Goal: Information Seeking & Learning: Learn about a topic

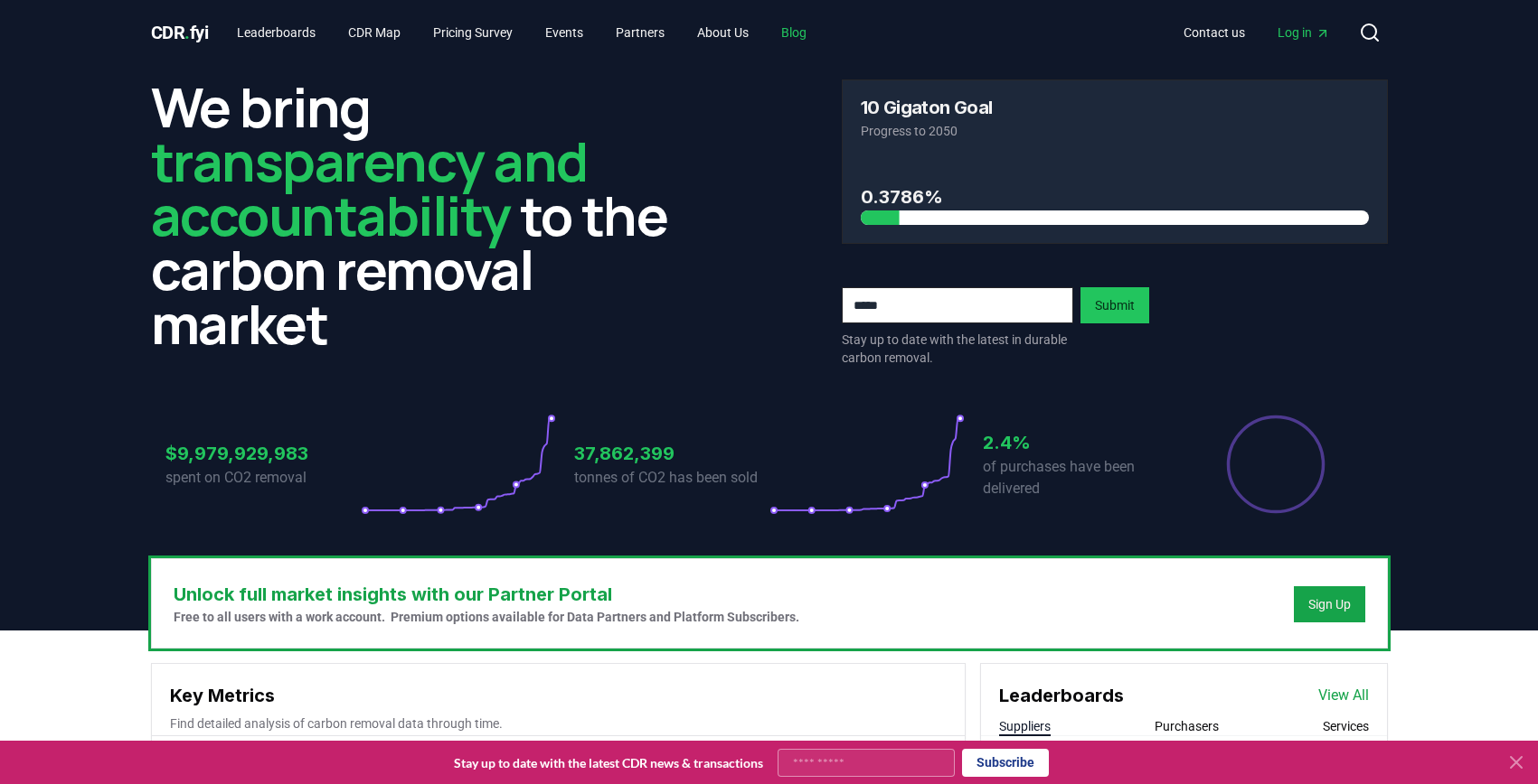
click at [821, 45] on link "Blog" at bounding box center [793, 32] width 55 height 33
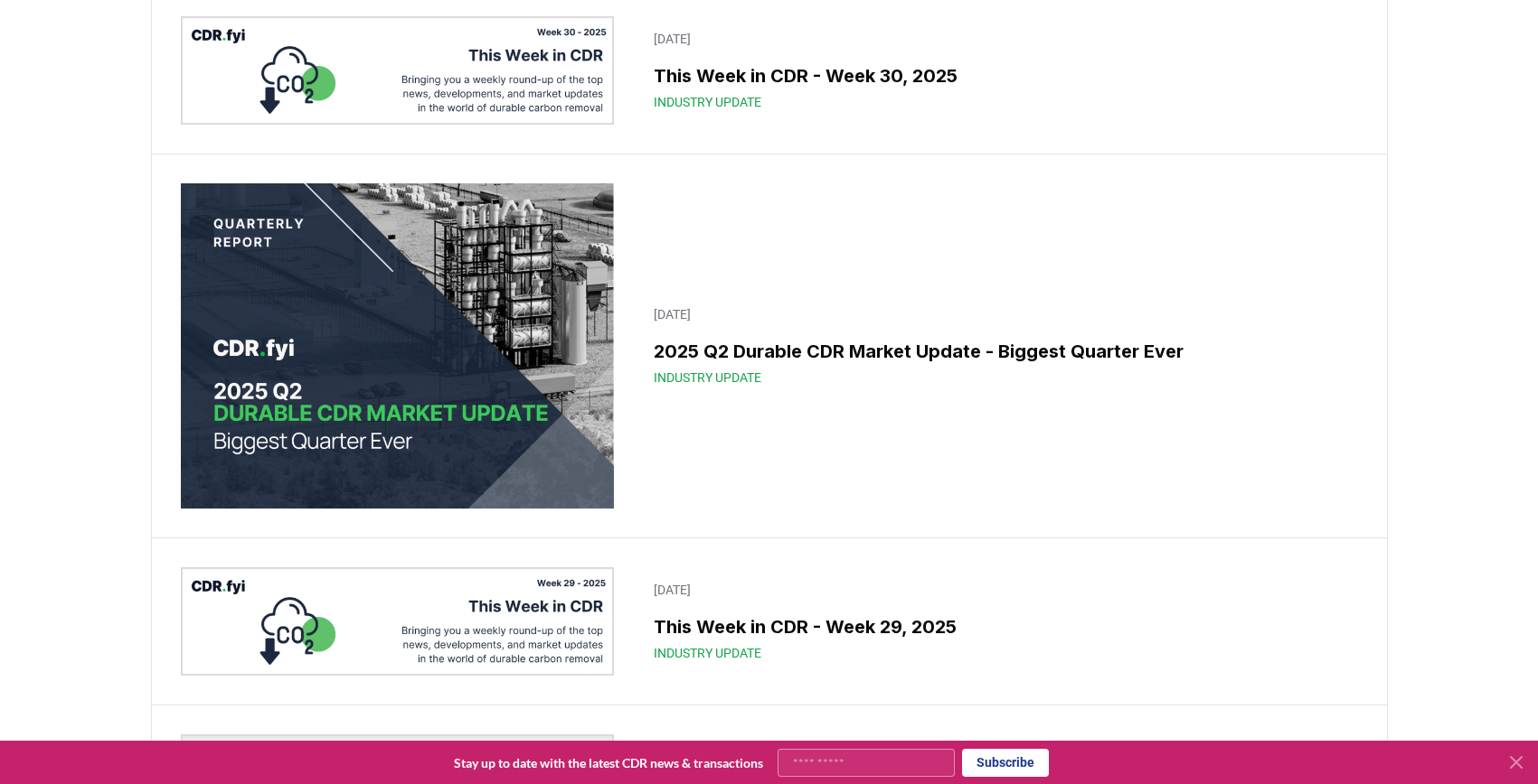
scroll to position [1128, 0]
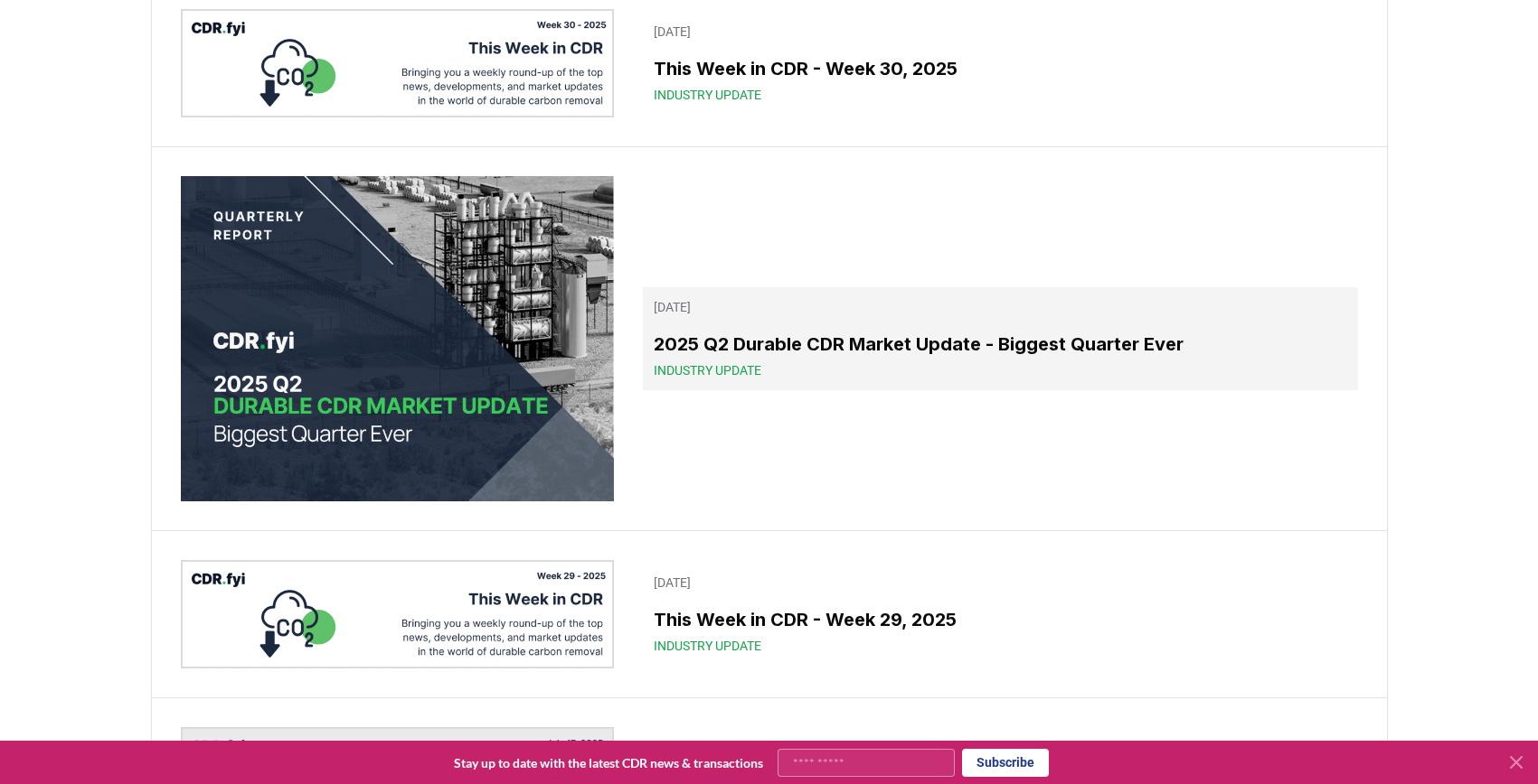
click at [923, 358] on h3 "2025 Q2 Durable CDR Market Update - Biggest Quarter Ever" at bounding box center [999, 343] width 692 height 27
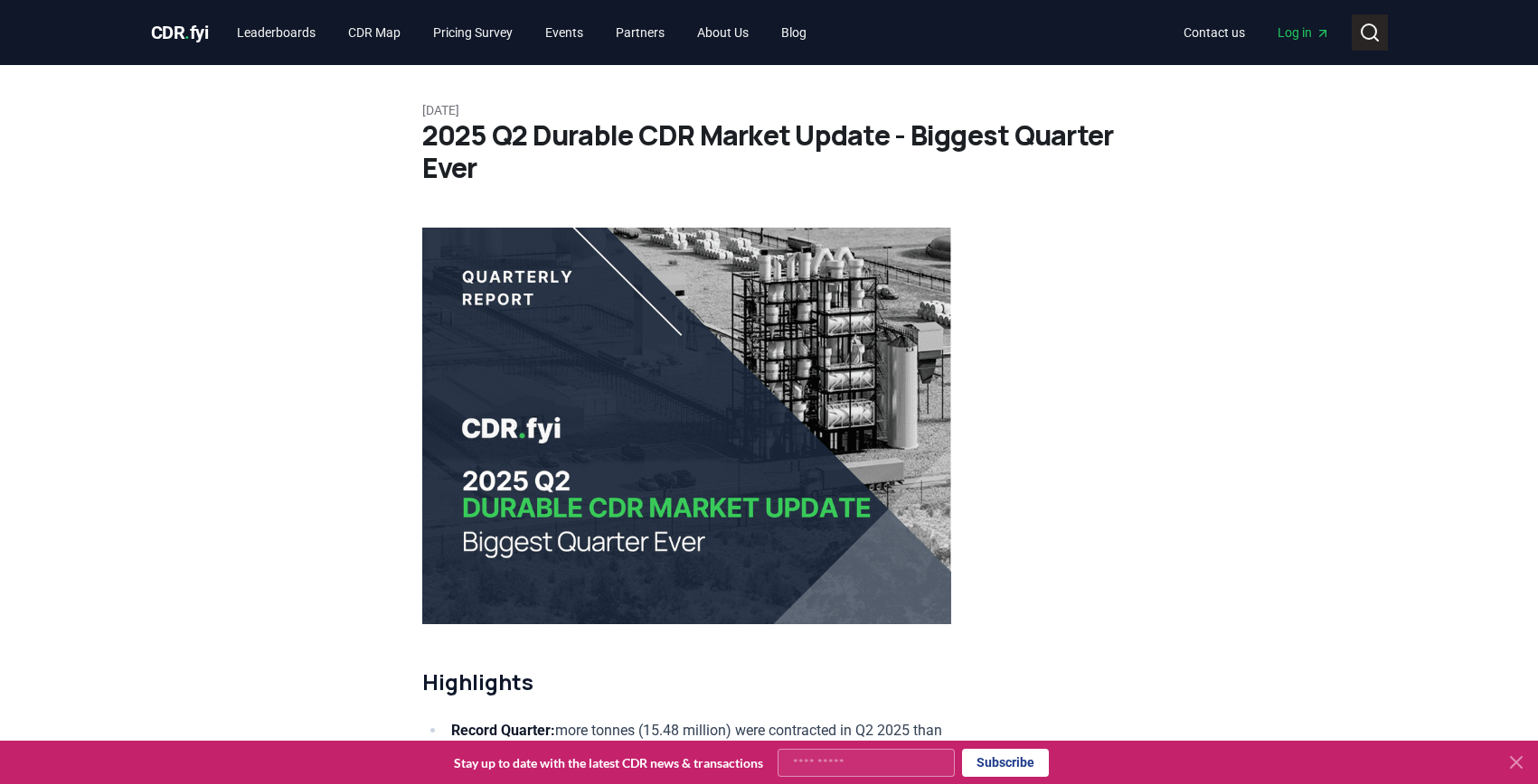
click at [1377, 35] on icon at bounding box center [1369, 33] width 22 height 22
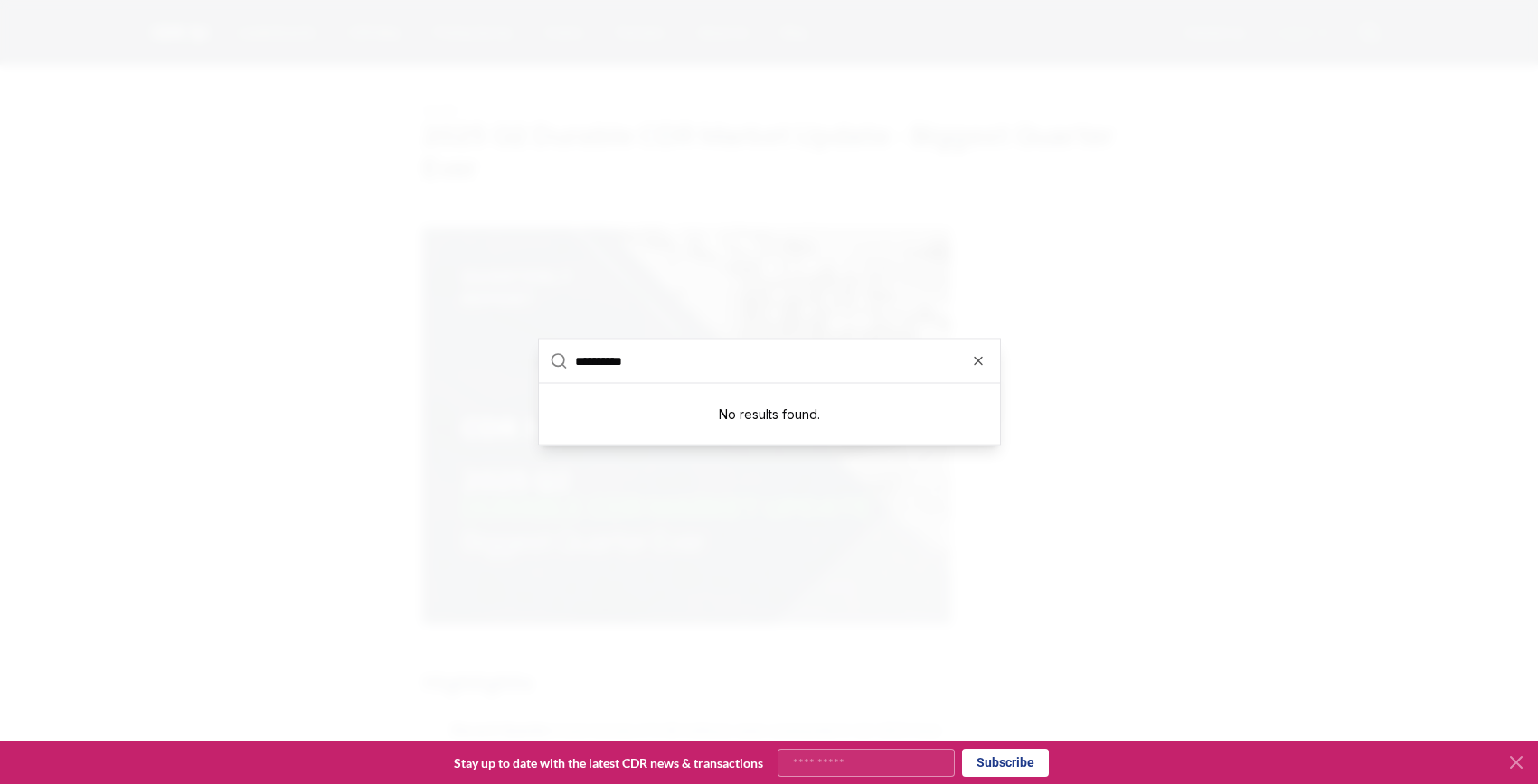
click at [747, 352] on input "**********" at bounding box center [781, 361] width 414 height 44
type input "*******"
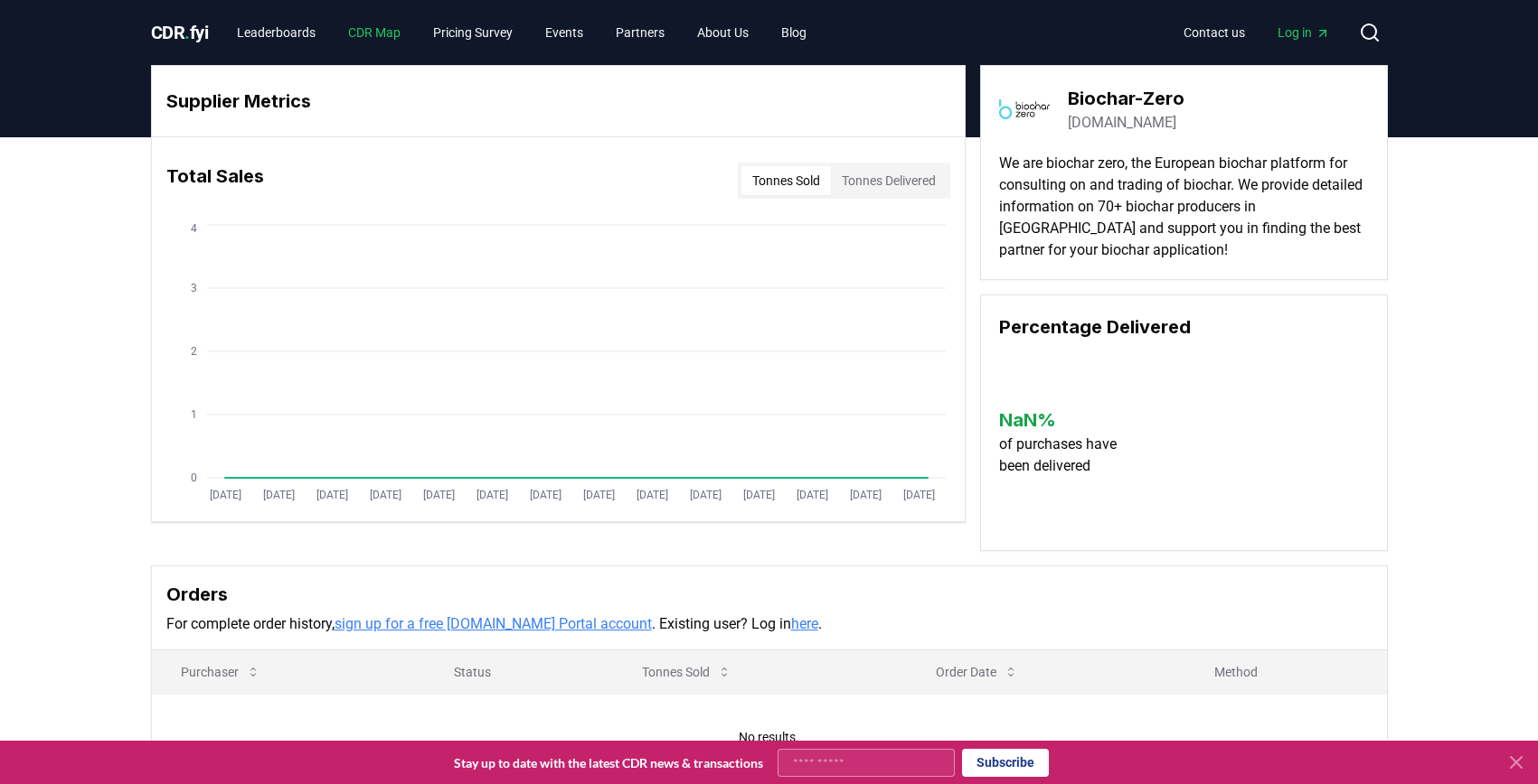
click at [415, 40] on link "CDR Map" at bounding box center [374, 32] width 81 height 33
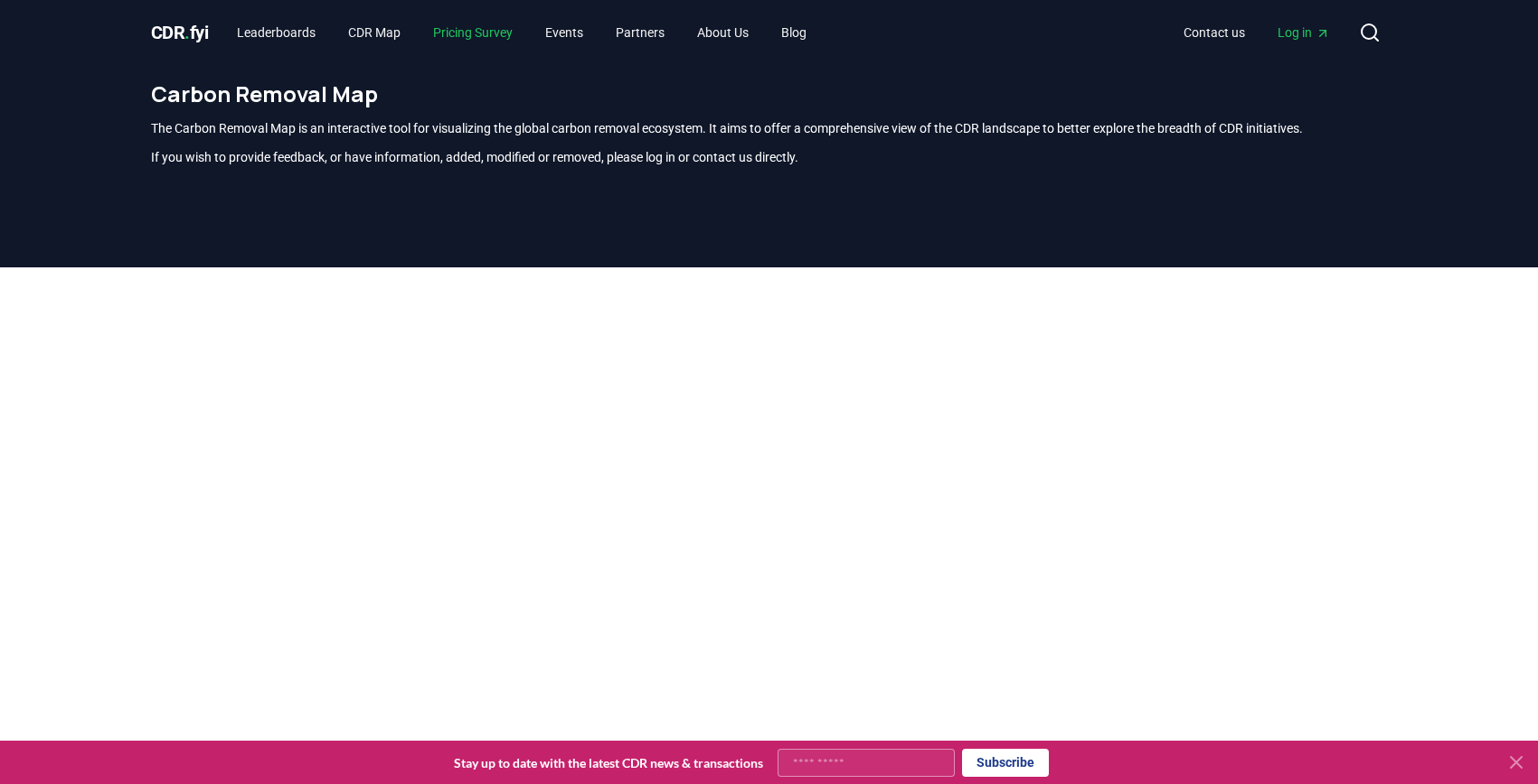
click at [527, 29] on link "Pricing Survey" at bounding box center [473, 32] width 108 height 33
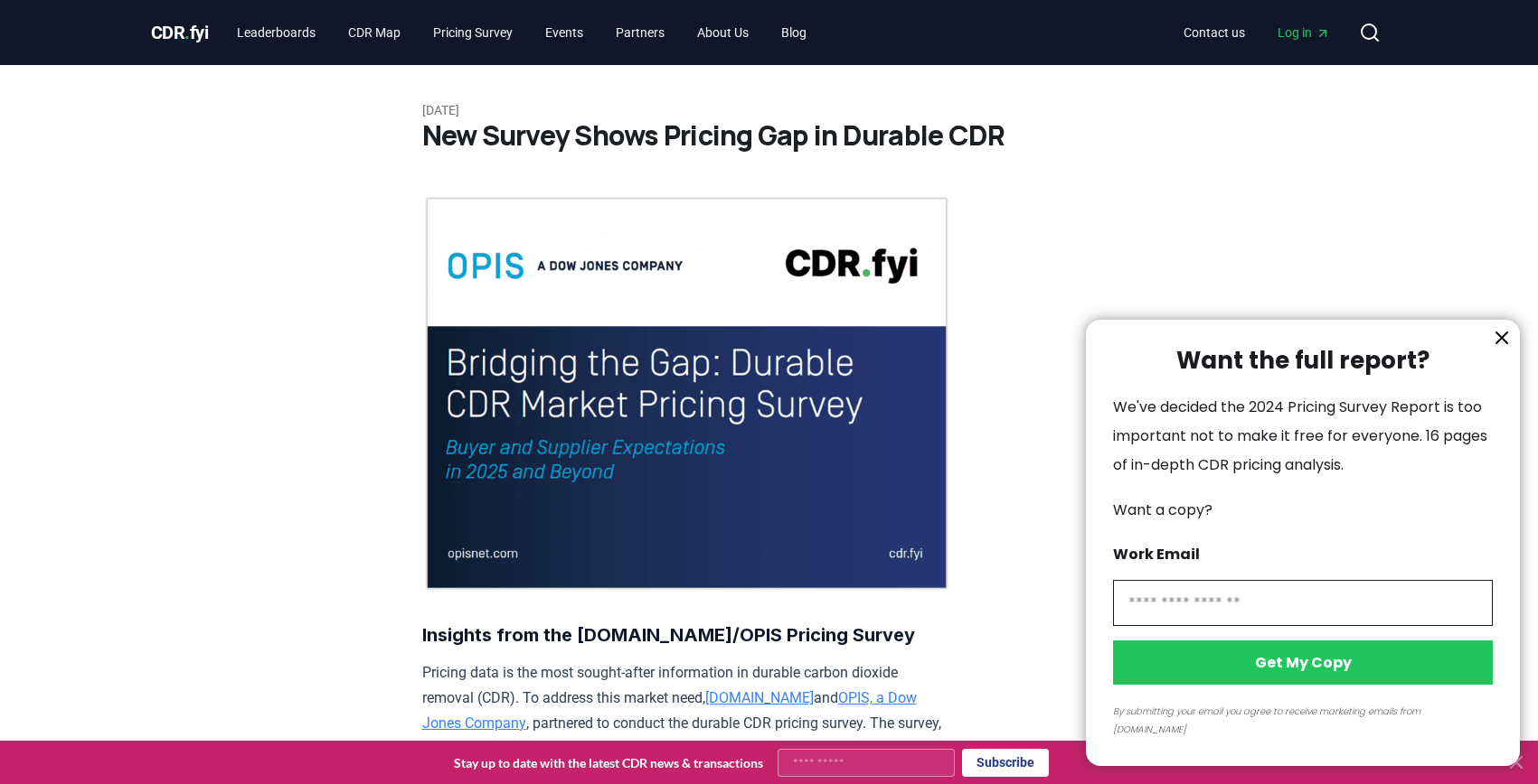
click at [817, 29] on div at bounding box center [769, 392] width 1538 height 784
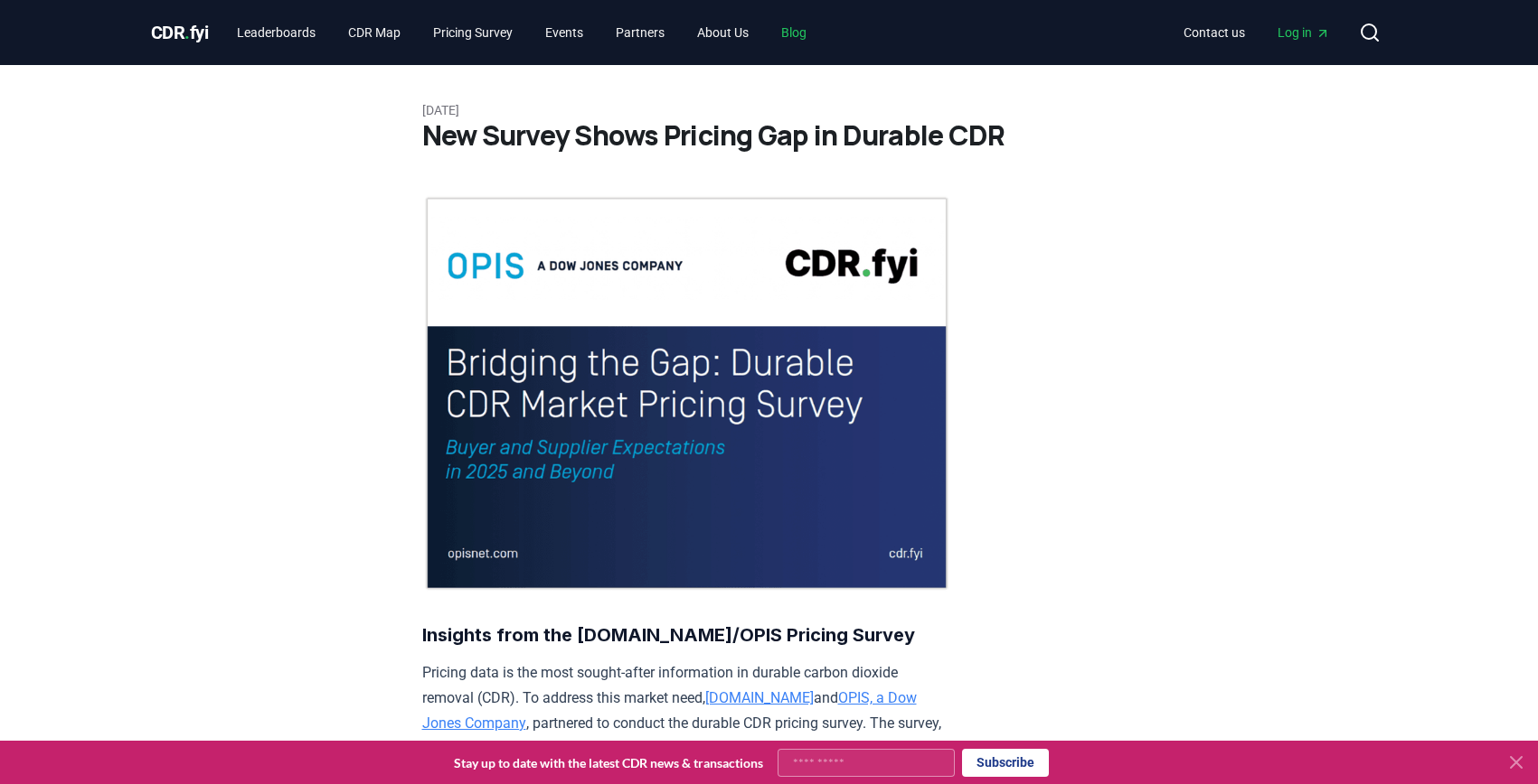
click at [821, 37] on link "Blog" at bounding box center [793, 32] width 55 height 33
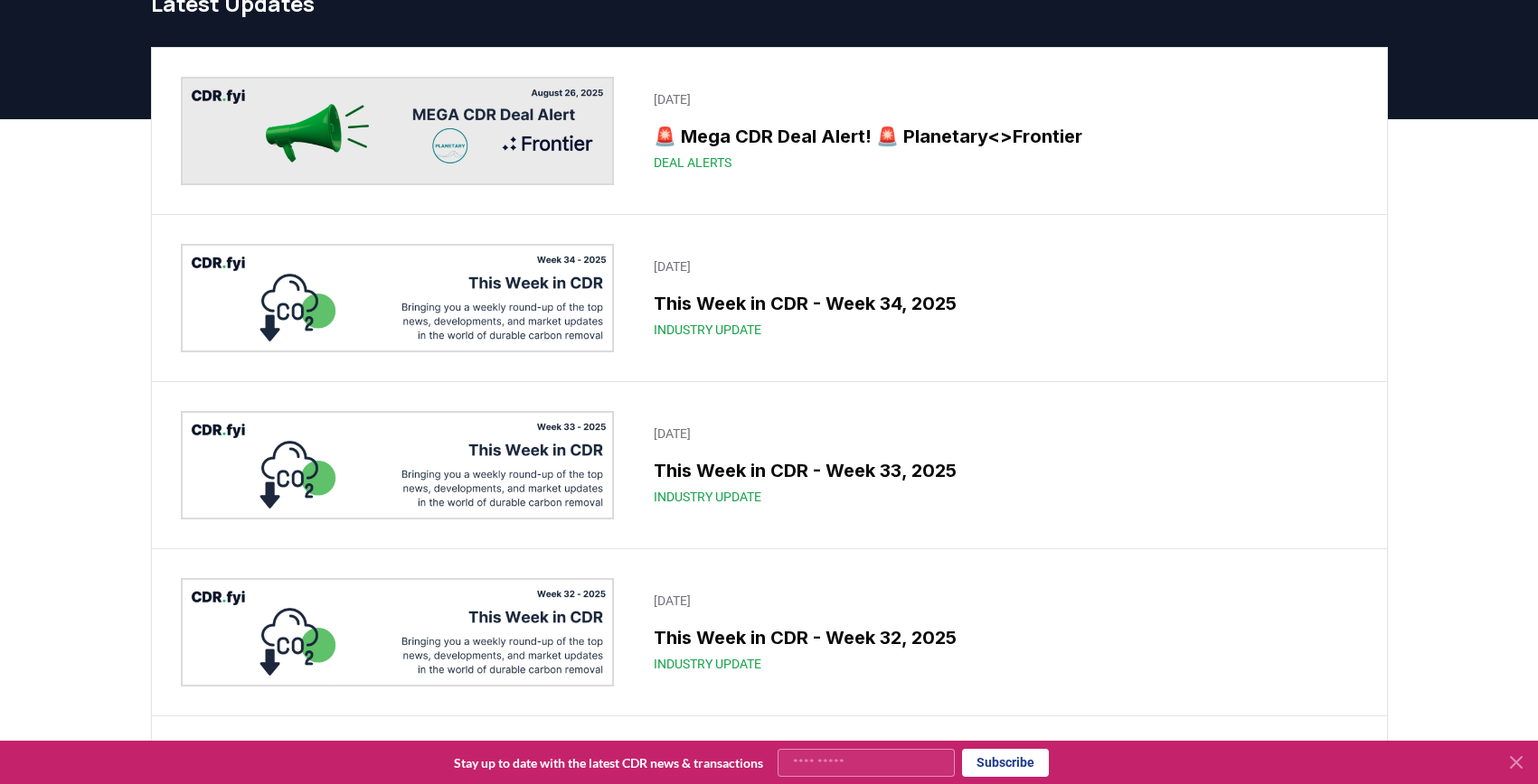
scroll to position [62, 0]
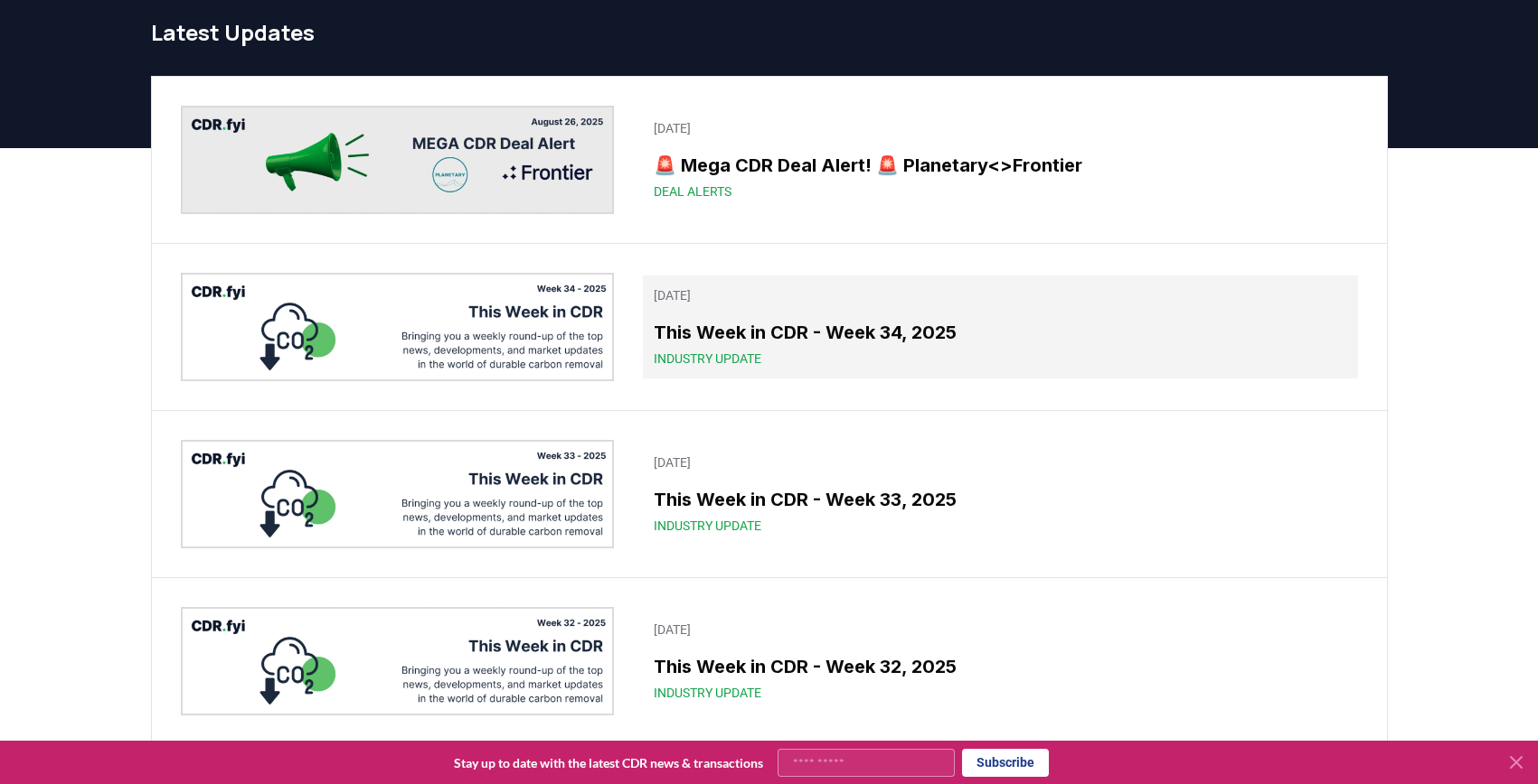
click at [894, 355] on div "Industry Update" at bounding box center [999, 358] width 692 height 18
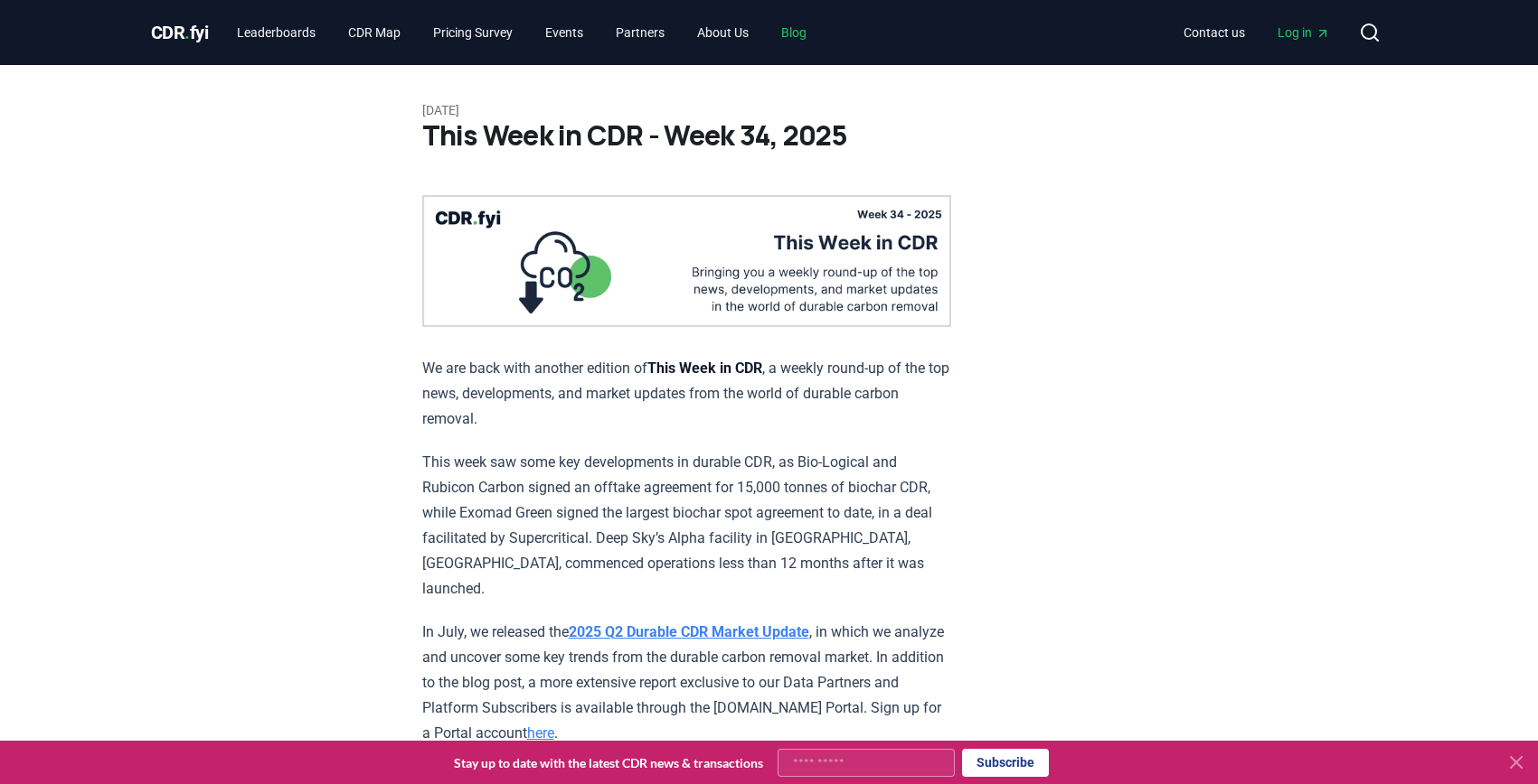
click at [821, 30] on link "Blog" at bounding box center [793, 32] width 55 height 33
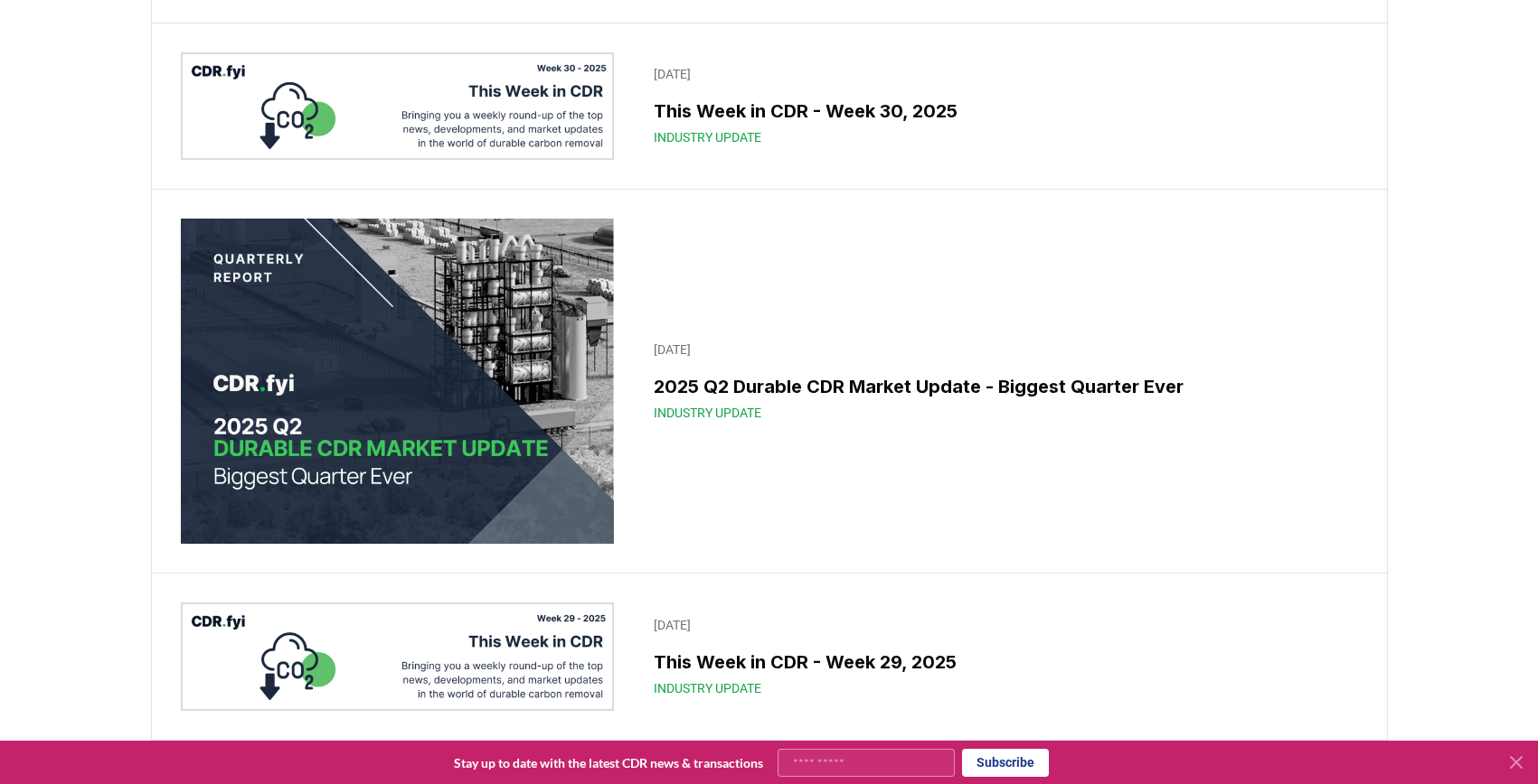
scroll to position [1217, 0]
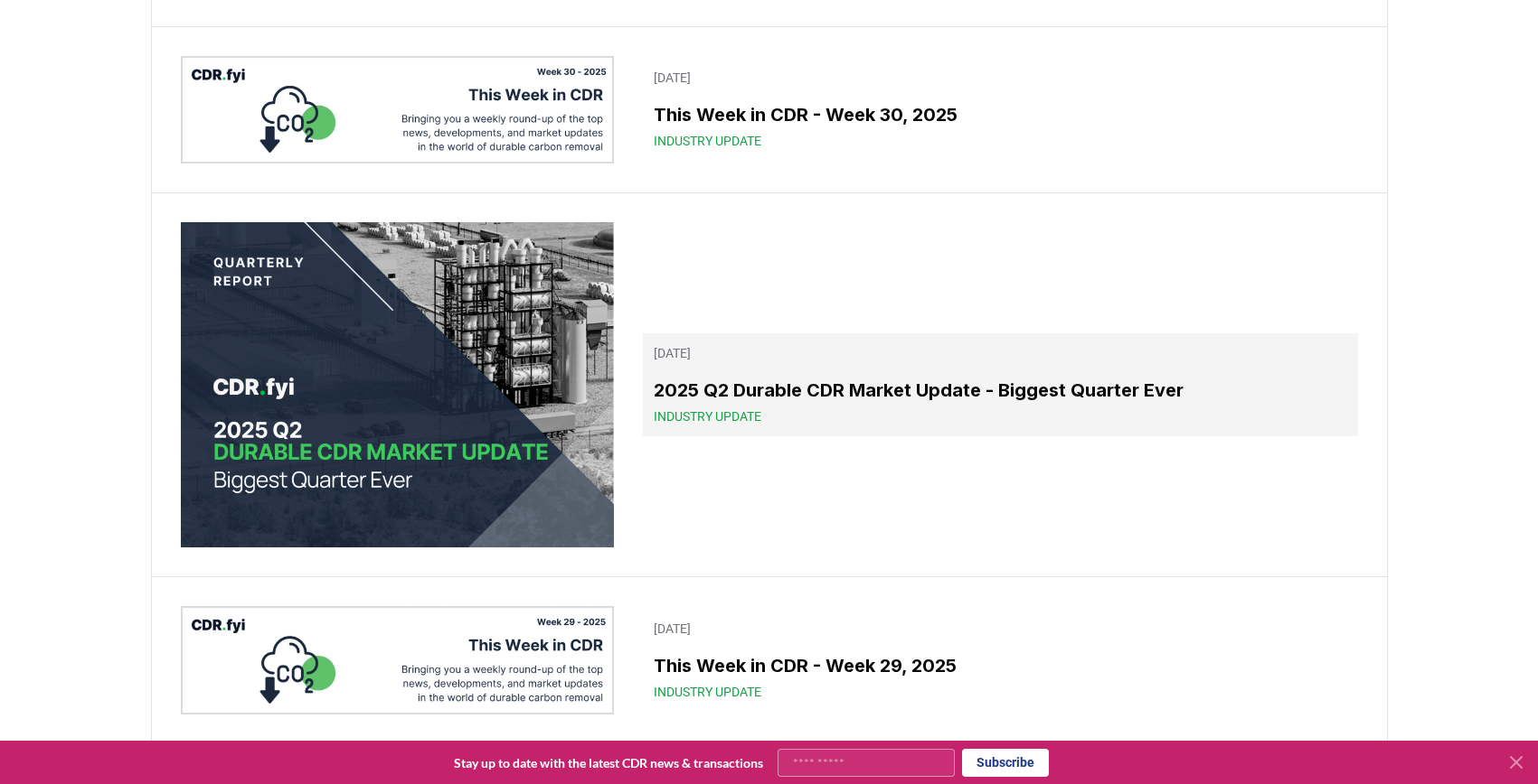
click at [802, 381] on h3 "2025 Q2 Durable CDR Market Update - Biggest Quarter Ever" at bounding box center [999, 390] width 692 height 27
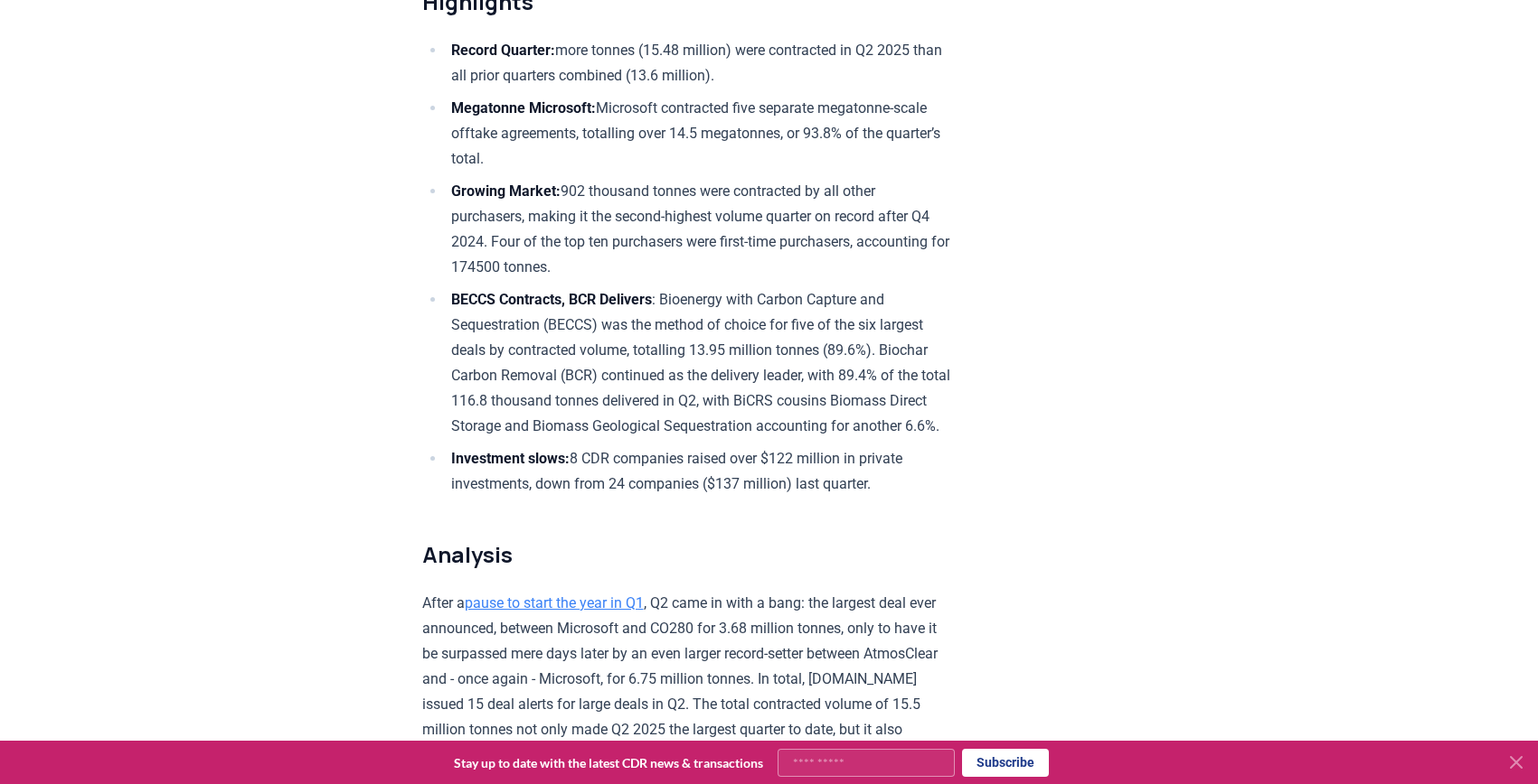
scroll to position [677, 0]
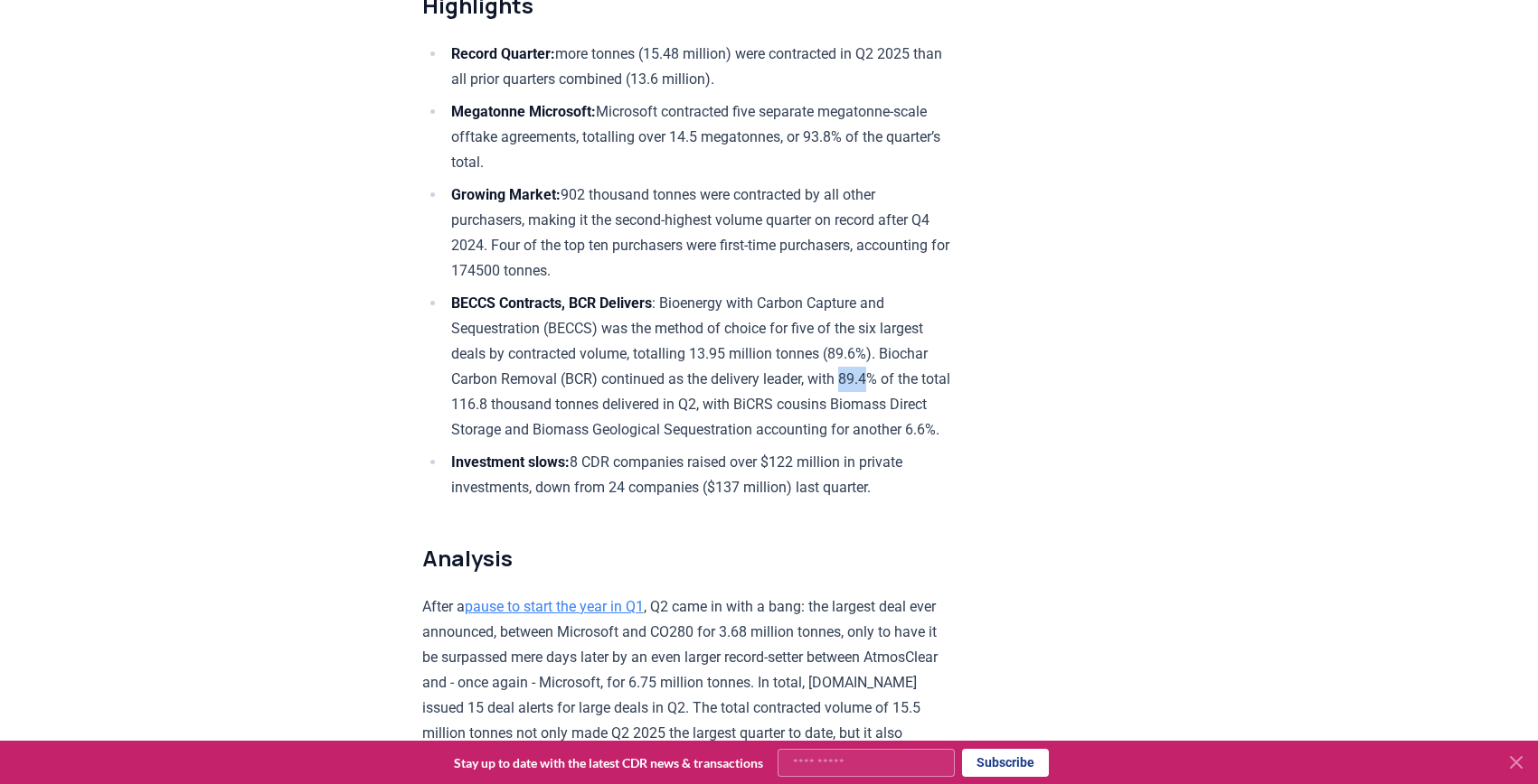
drag, startPoint x: 699, startPoint y: 379, endPoint x: 725, endPoint y: 378, distance: 26.0
click at [725, 378] on li "BECCS Contracts, BCR Delivers : Bioenergy with Carbon Capture and Sequestration…" at bounding box center [698, 366] width 505 height 152
copy li "89.4"
click at [610, 355] on li "BECCS Contracts, BCR Delivers : Bioenergy with Carbon Capture and Sequestration…" at bounding box center [698, 366] width 505 height 152
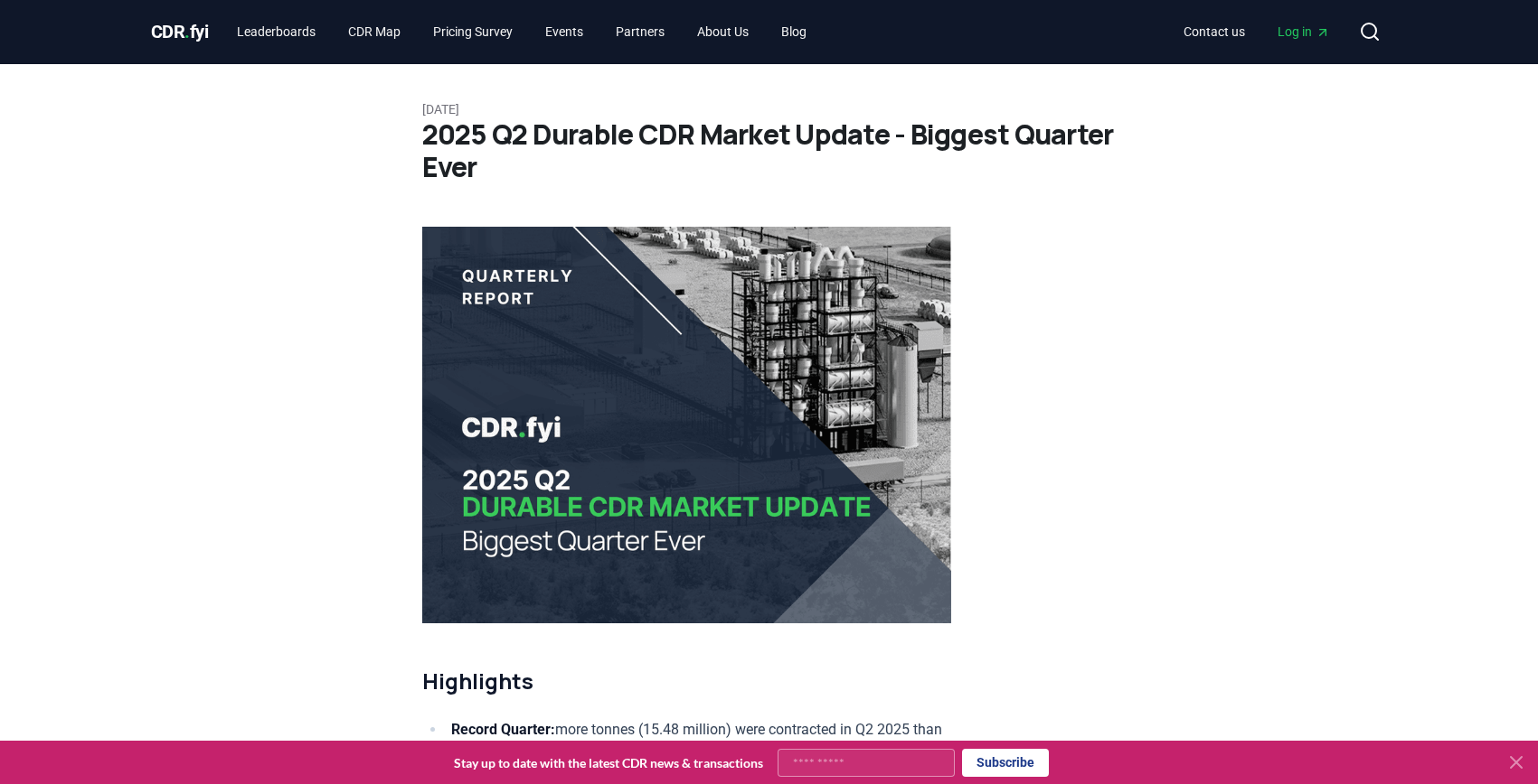
scroll to position [0, 0]
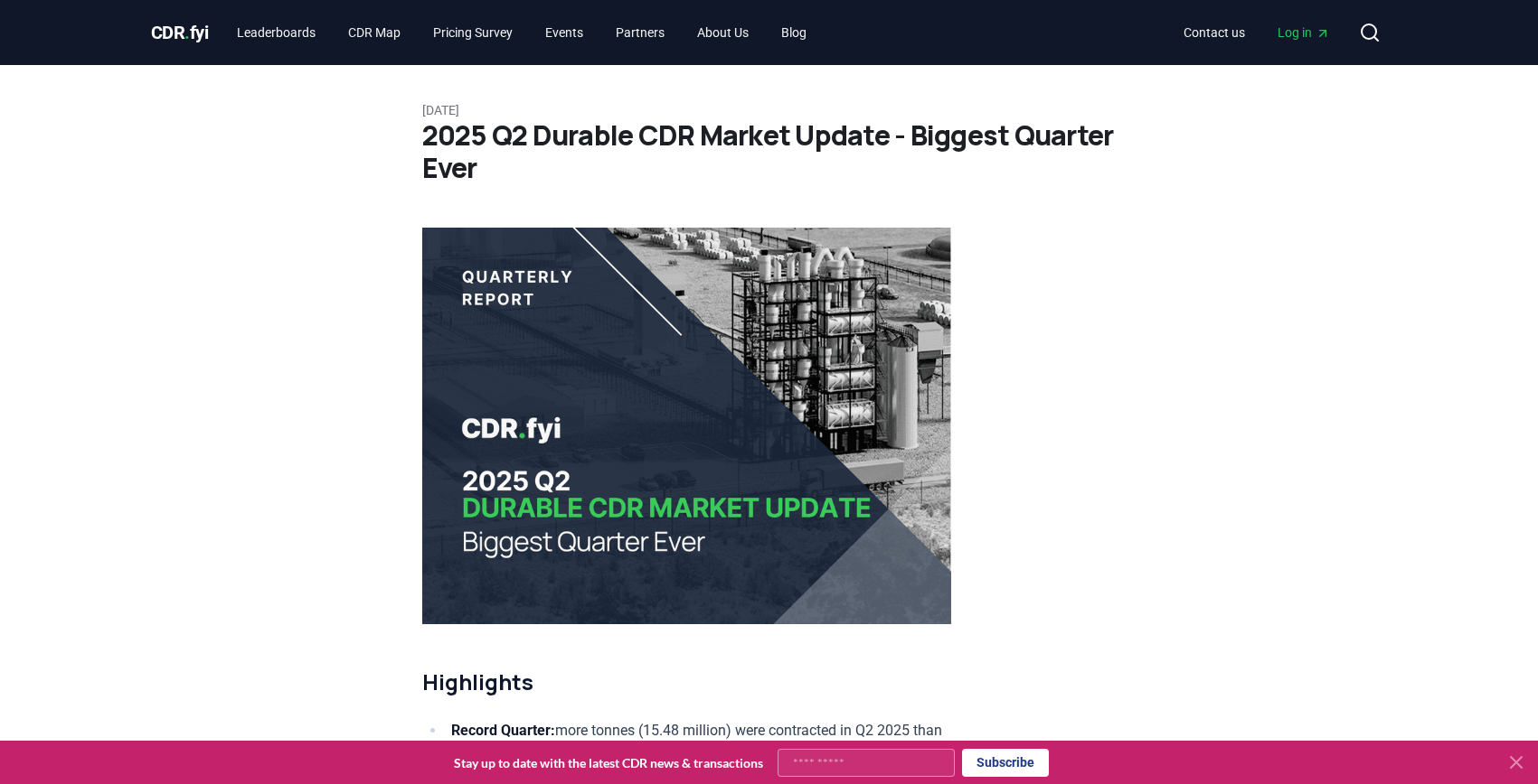
click at [174, 31] on span "CDR . fyi" at bounding box center [180, 33] width 58 height 22
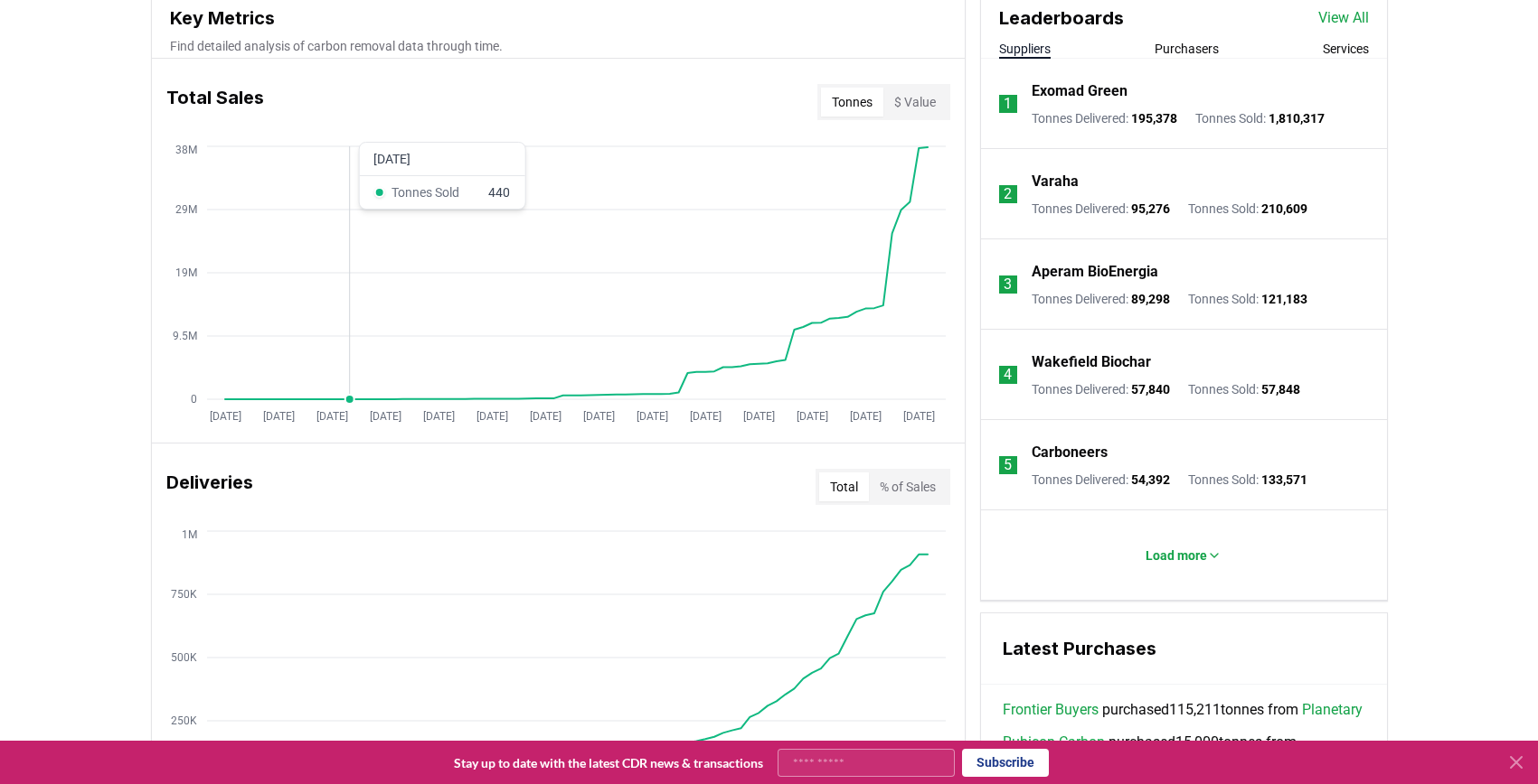
scroll to position [681, 0]
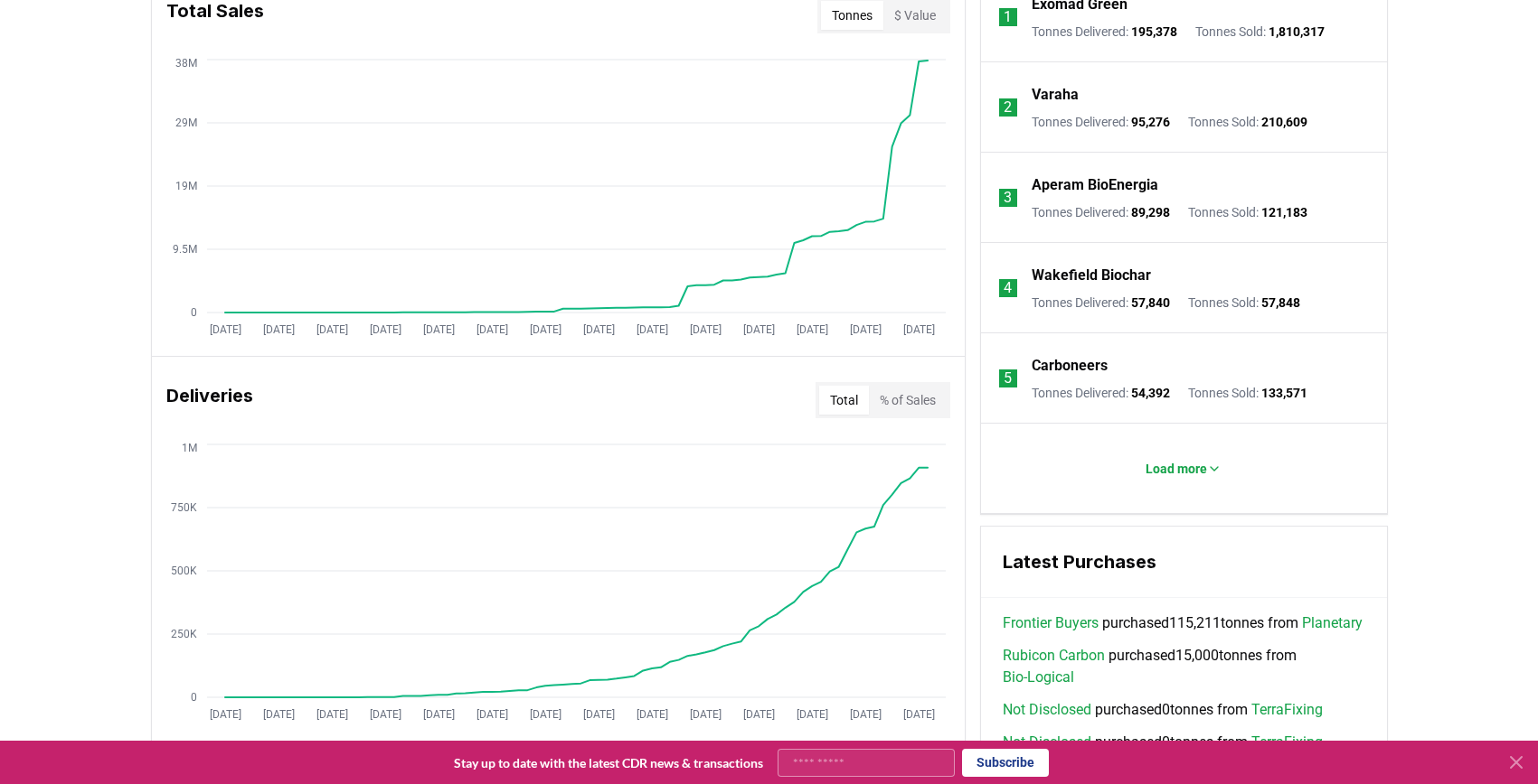
scroll to position [766, 0]
click at [932, 464] on icon "Jan 2019 Jul 2019 Jan 2020 Jul 2020 Jan 2021 Jul 2021 Jan 2022 Jul 2022 Jan 202…" at bounding box center [551, 583] width 798 height 289
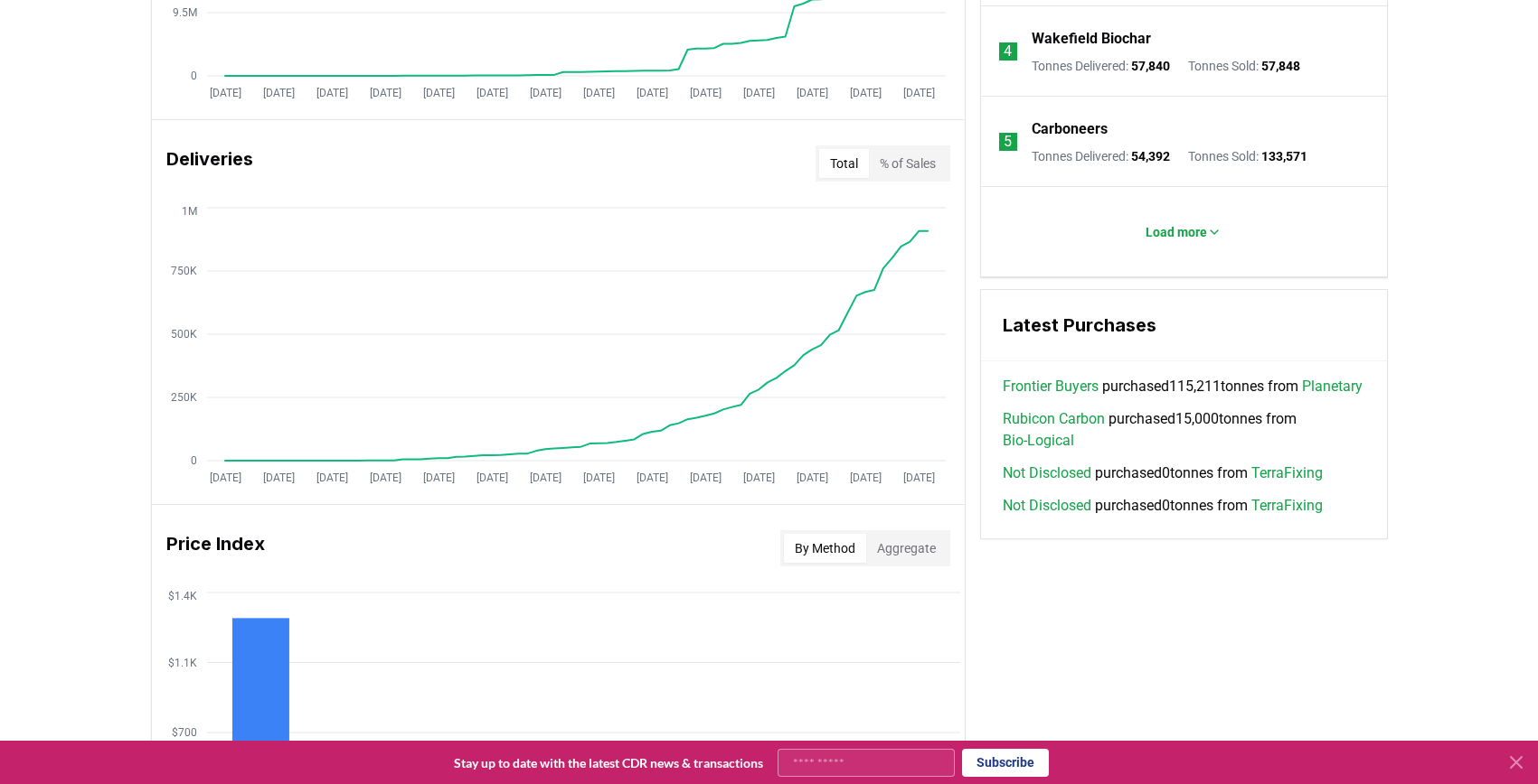
click at [190, 151] on h3 "Deliveries" at bounding box center [210, 164] width 86 height 36
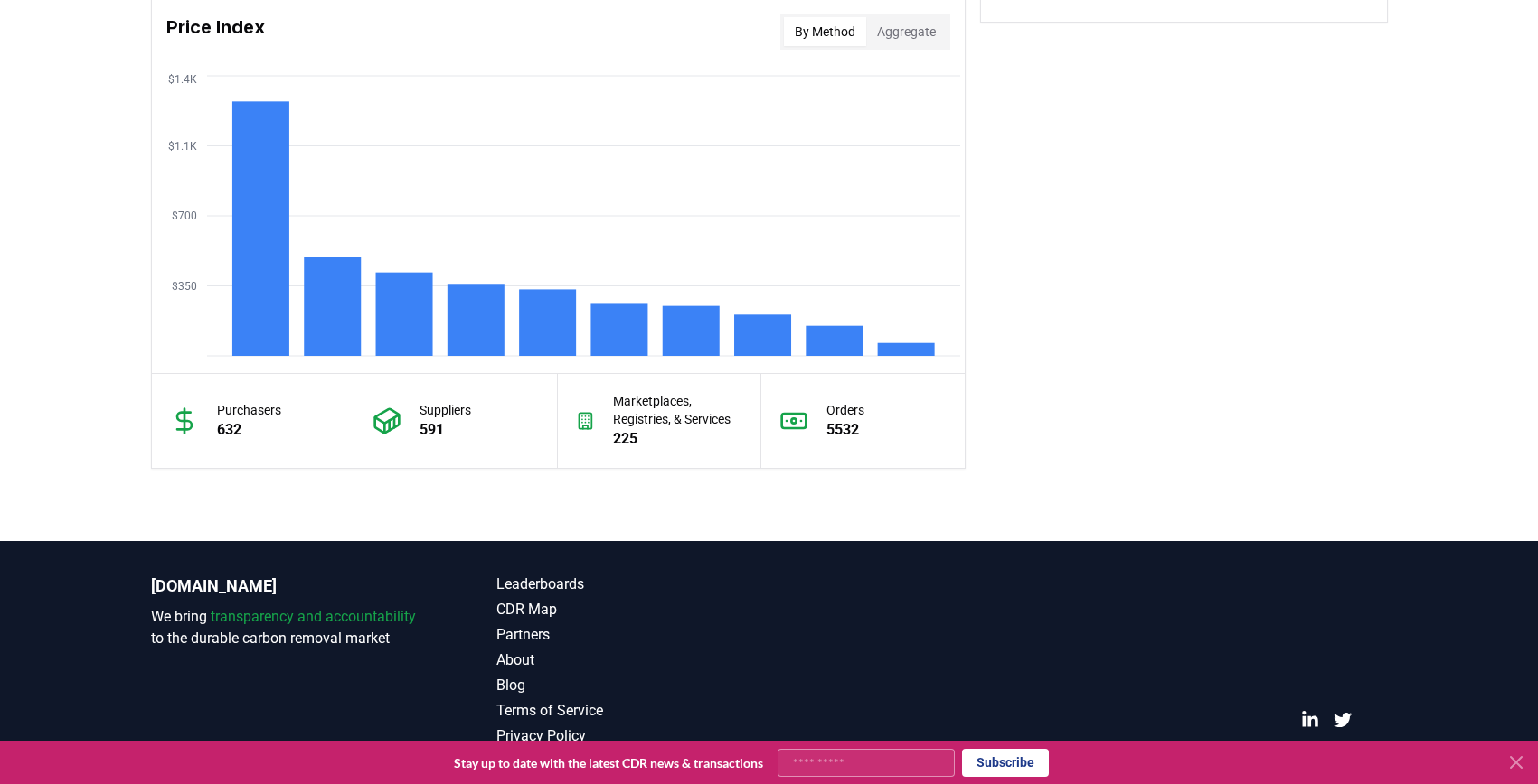
scroll to position [1538, 0]
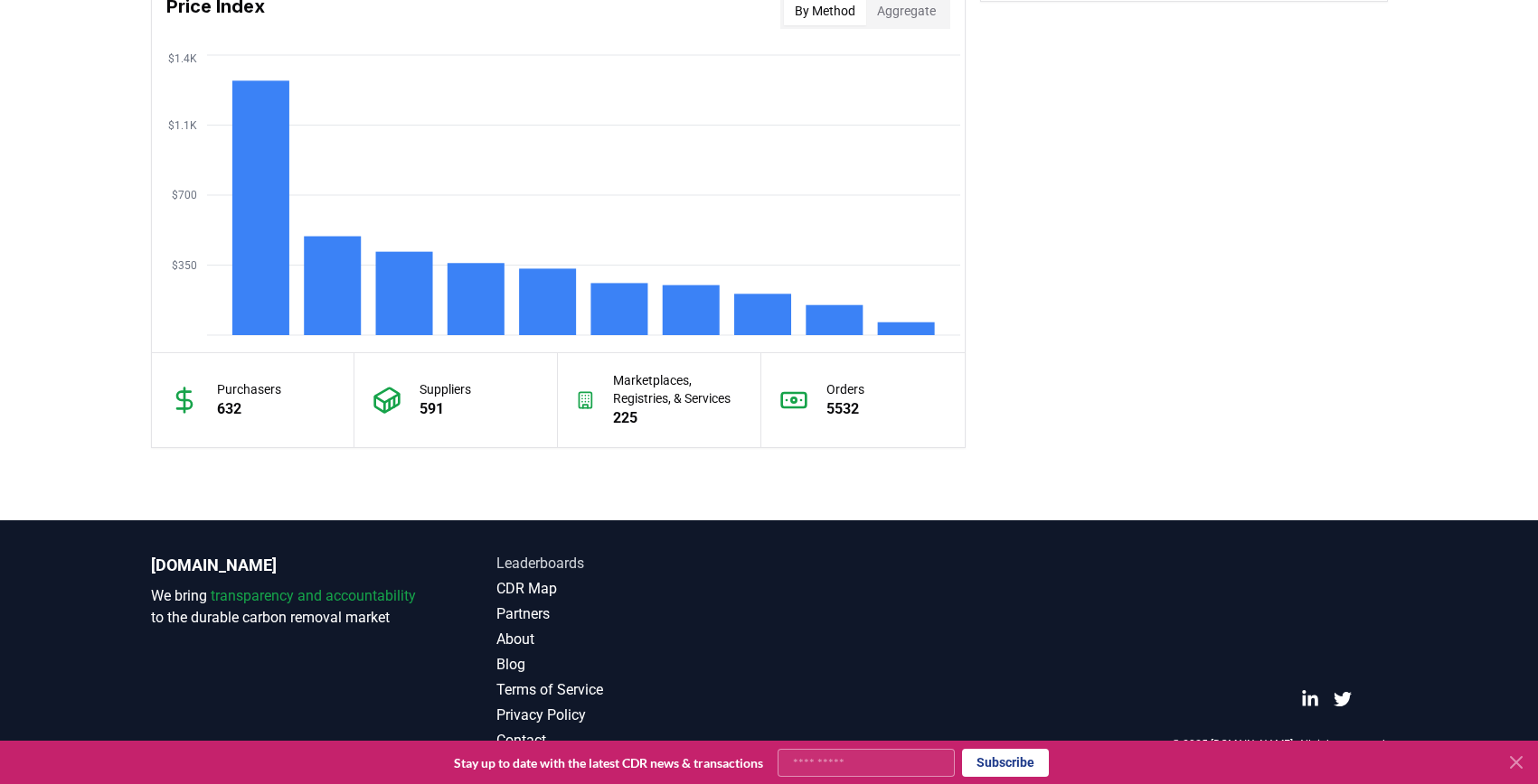
click at [553, 564] on link "Leaderboards" at bounding box center [632, 564] width 273 height 22
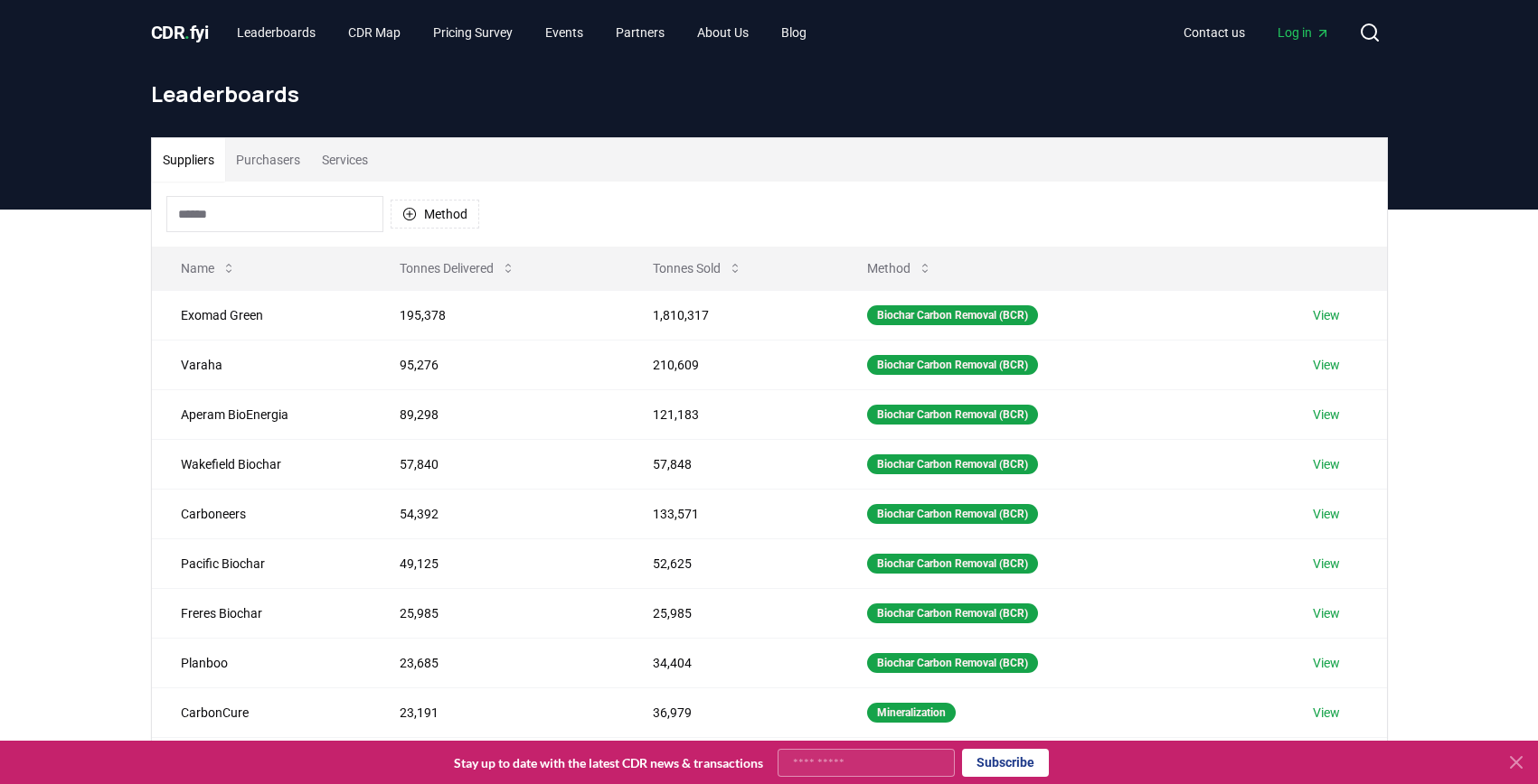
click at [371, 166] on button "Services" at bounding box center [345, 160] width 68 height 44
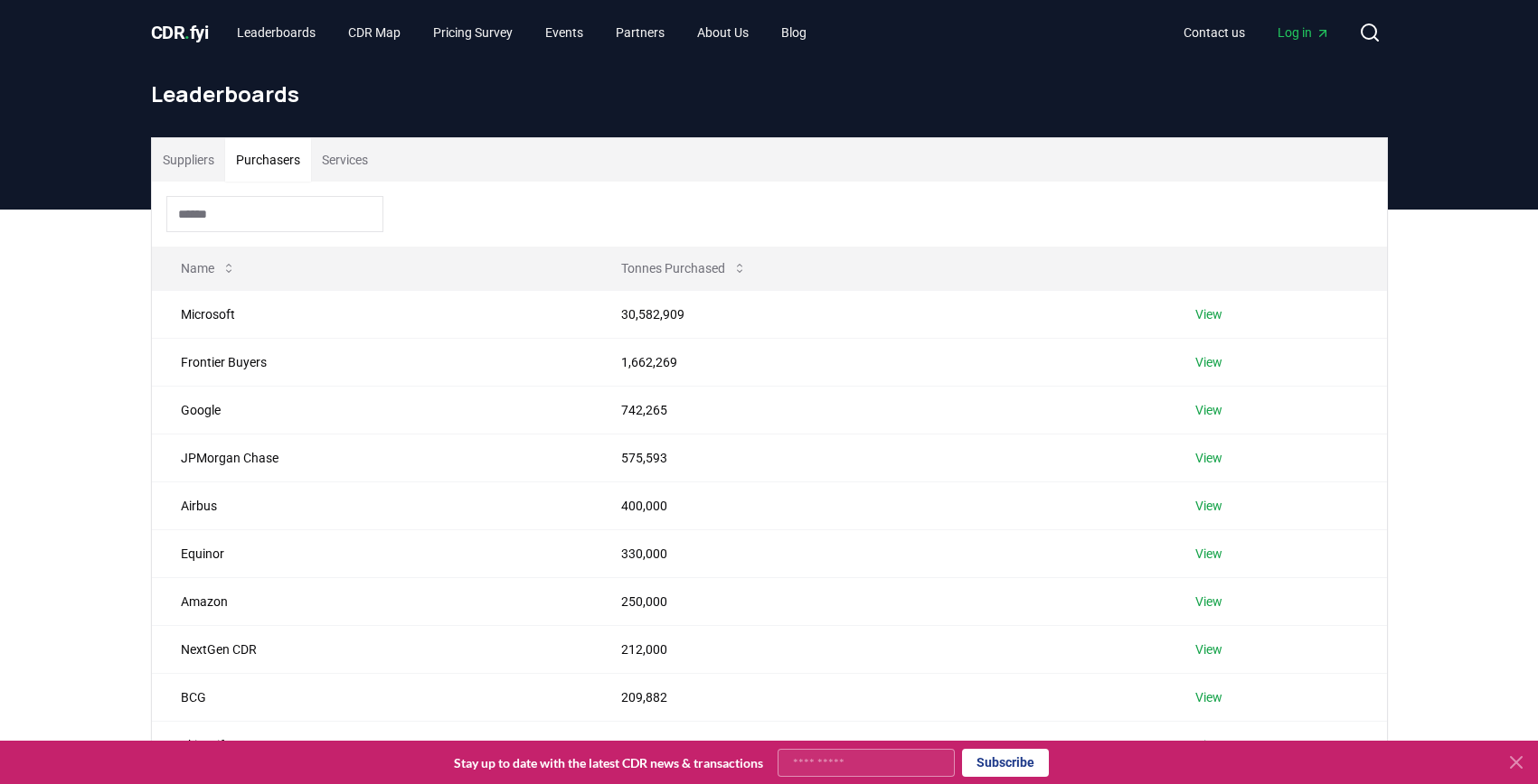
click at [277, 156] on button "Purchasers" at bounding box center [268, 160] width 85 height 44
click at [178, 156] on button "Suppliers" at bounding box center [189, 160] width 73 height 44
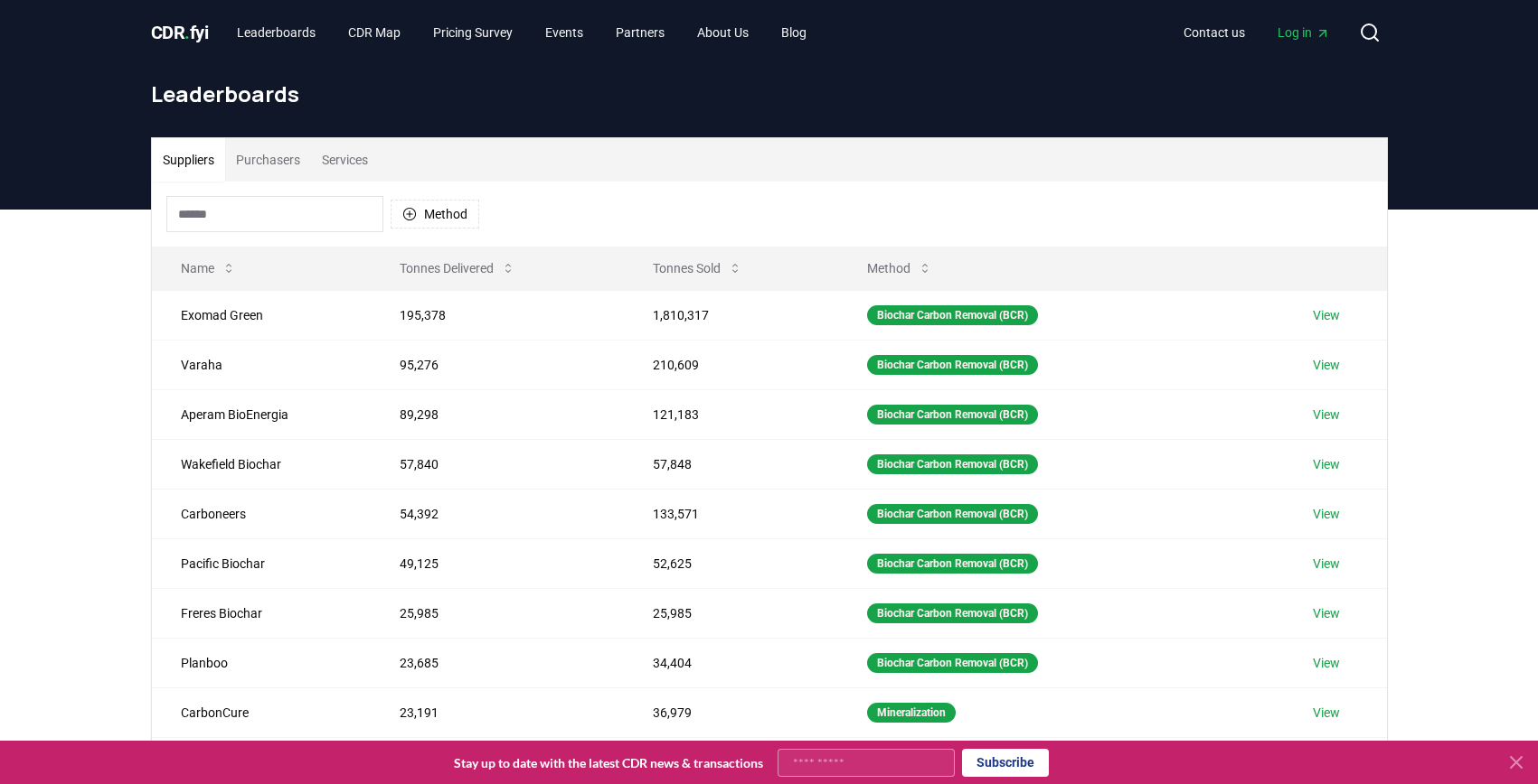
click at [1306, 35] on span "Log in" at bounding box center [1303, 33] width 53 height 18
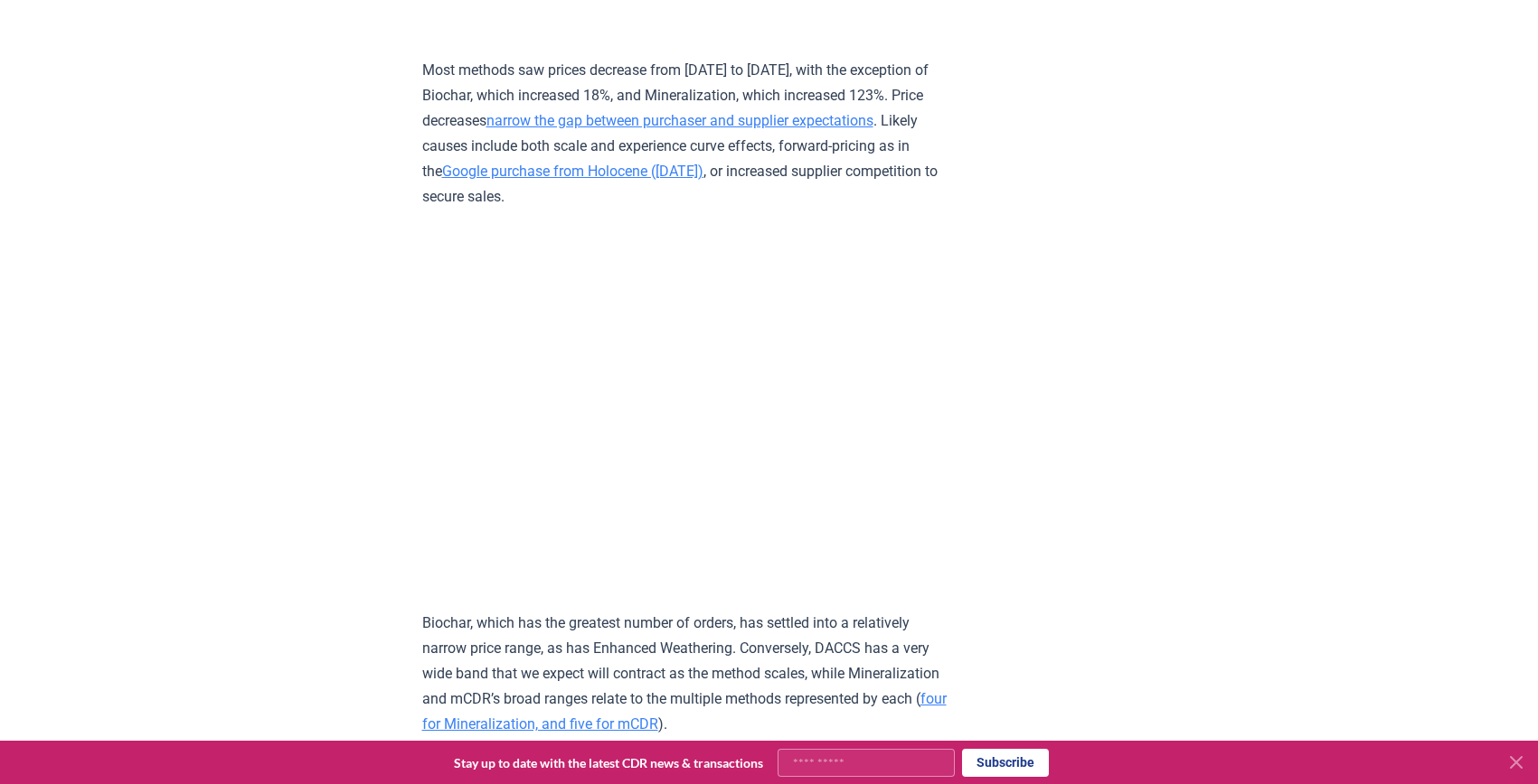
scroll to position [9003, 0]
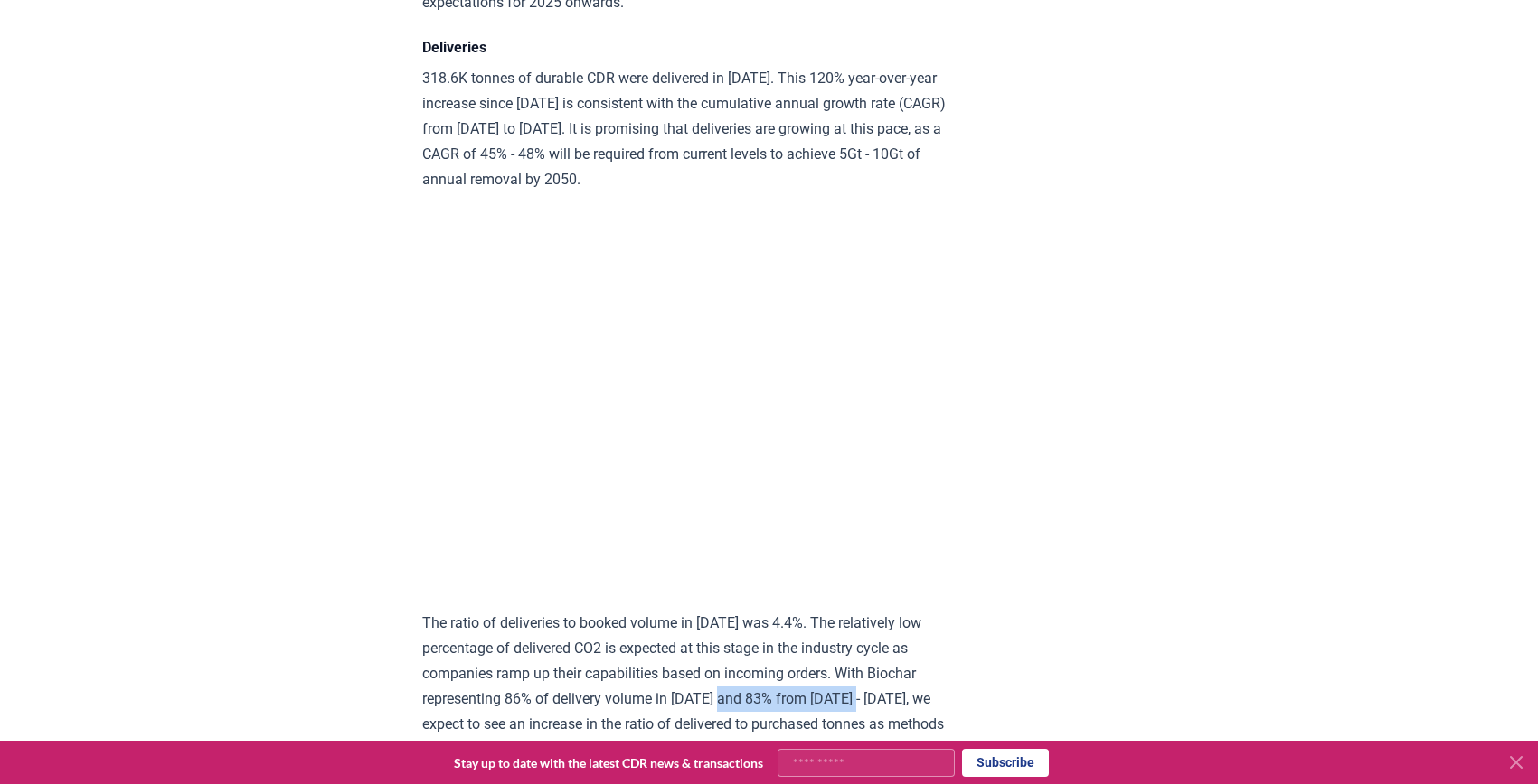
drag, startPoint x: 707, startPoint y: 420, endPoint x: 553, endPoint y: 421, distance: 154.0
click at [553, 610] on p "The ratio of deliveries to booked volume in 2024 was 4.4%. The relatively low p…" at bounding box center [686, 699] width 529 height 177
copy p "83% from 2020 - 2024"
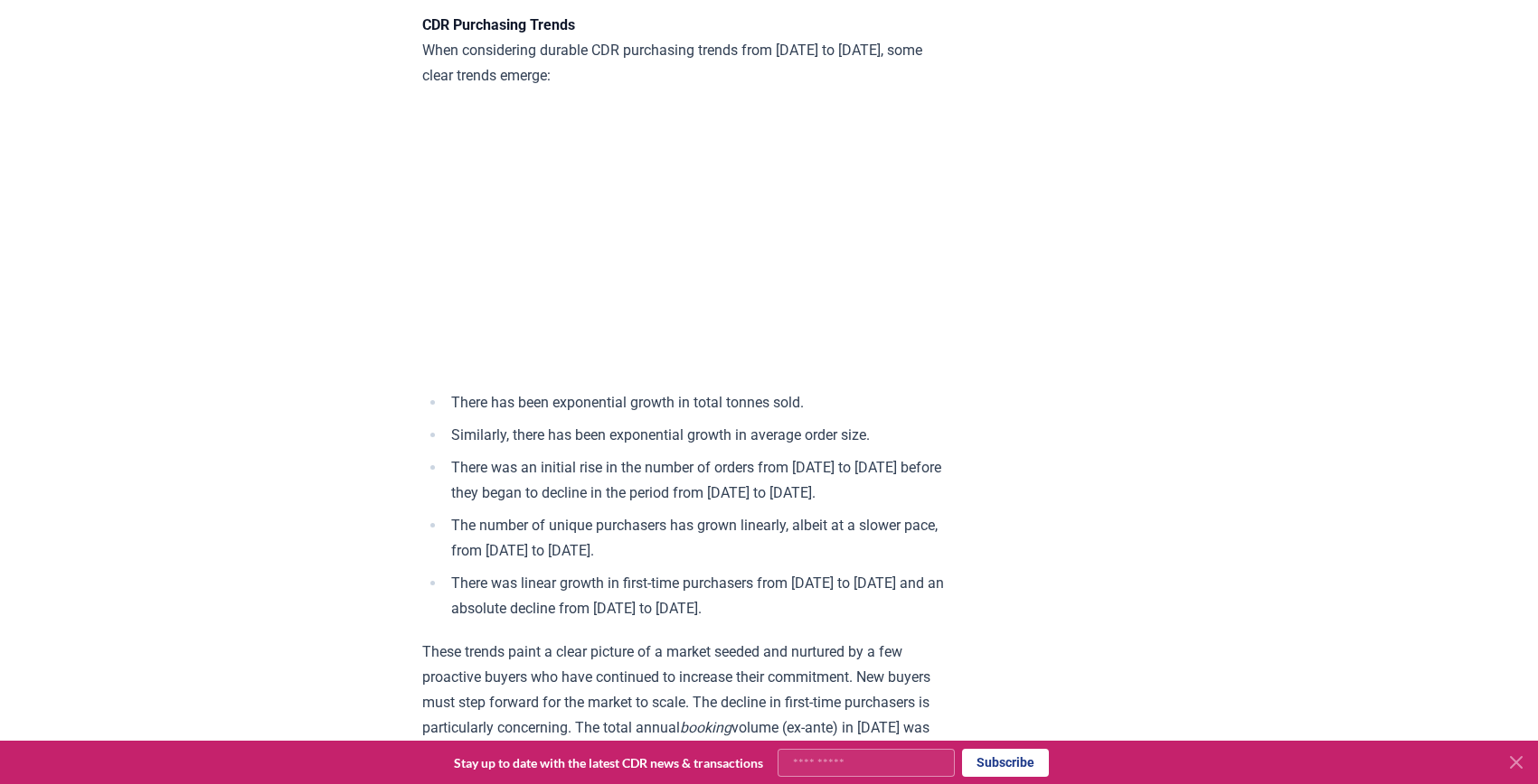
scroll to position [5945, 0]
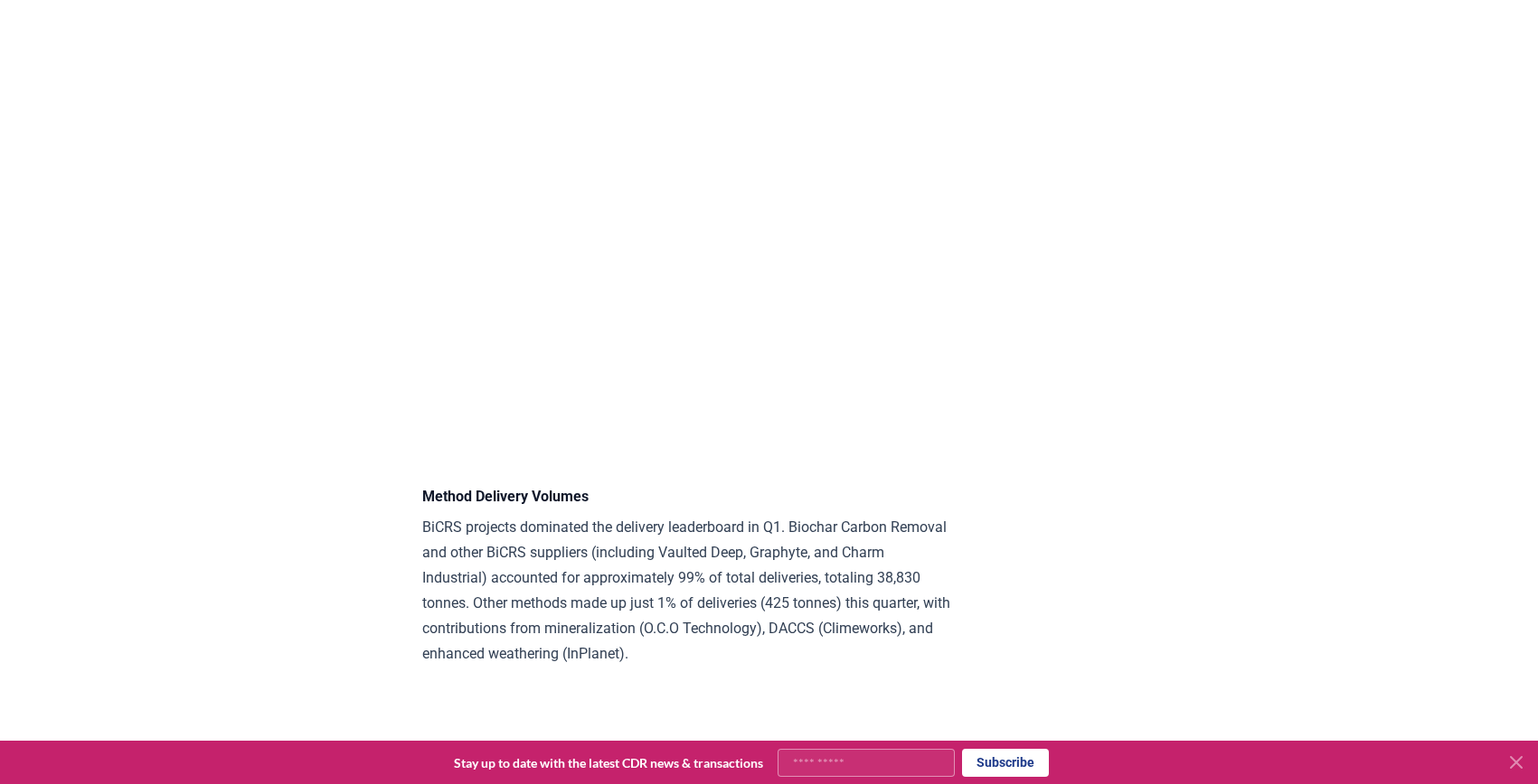
scroll to position [8215, 0]
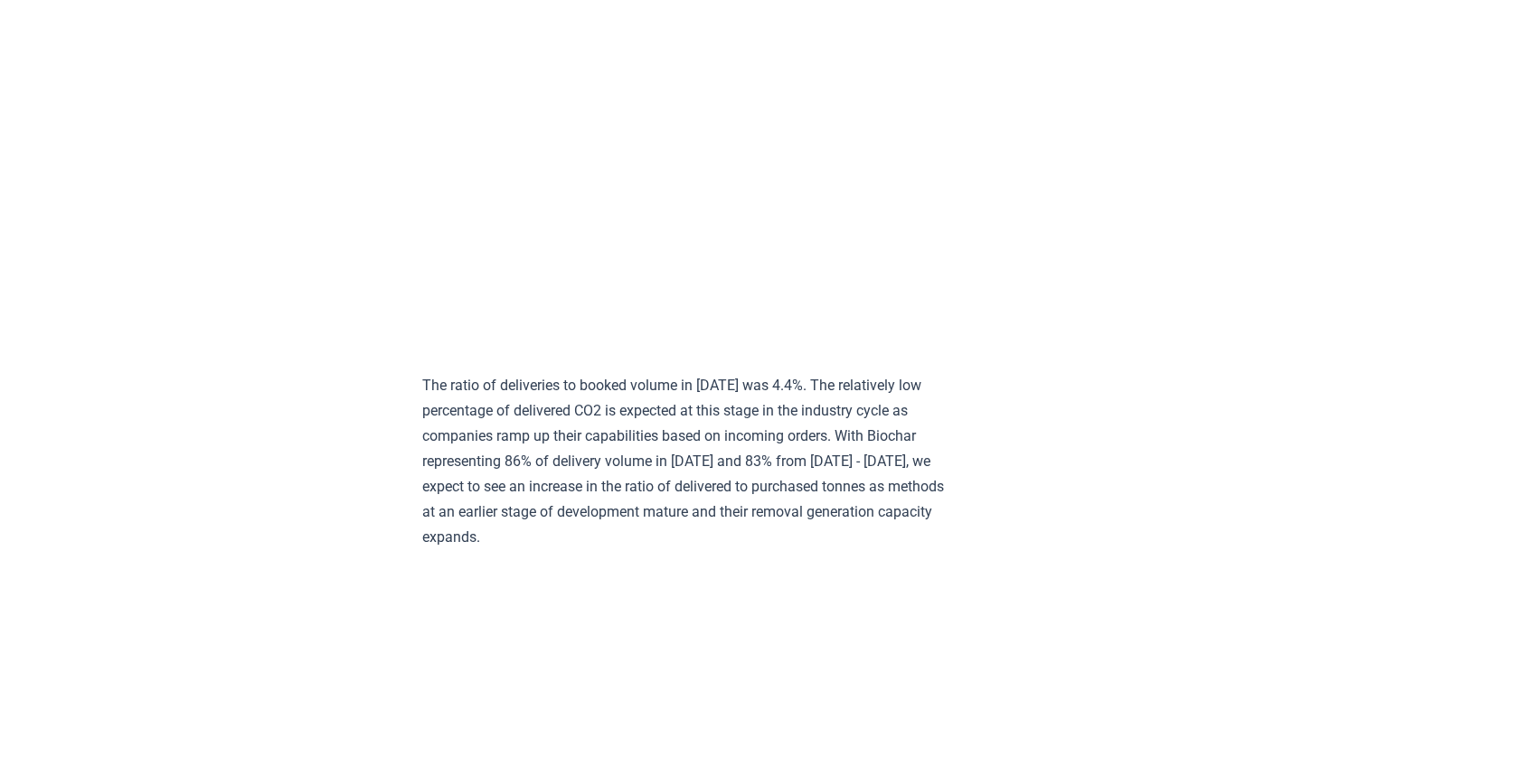
scroll to position [9229, 0]
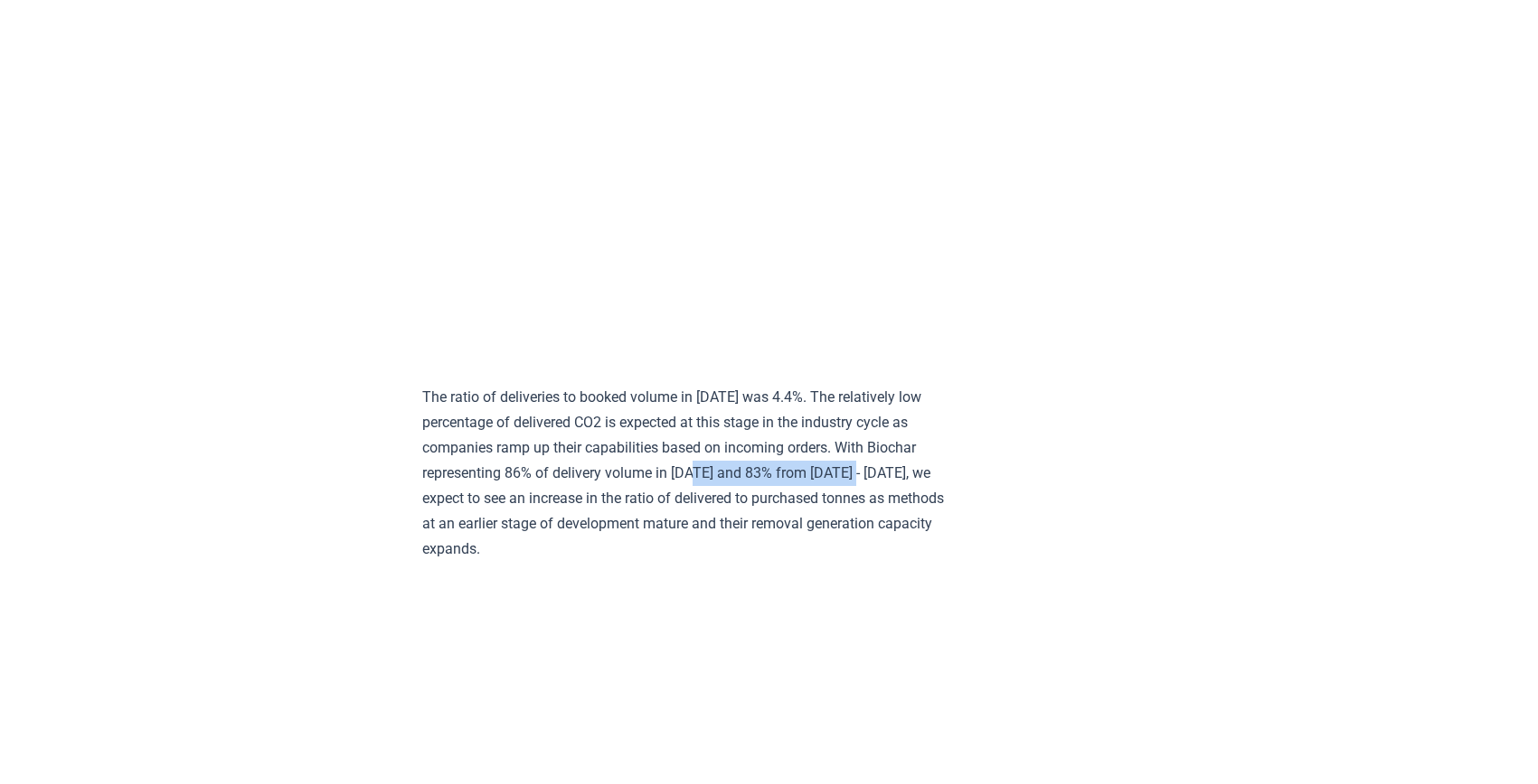
drag, startPoint x: 528, startPoint y: 190, endPoint x: 705, endPoint y: 194, distance: 177.0
click at [705, 385] on p "The ratio of deliveries to booked volume in 2024 was 4.4%. The relatively low p…" at bounding box center [686, 473] width 529 height 177
